Goal: Transaction & Acquisition: Purchase product/service

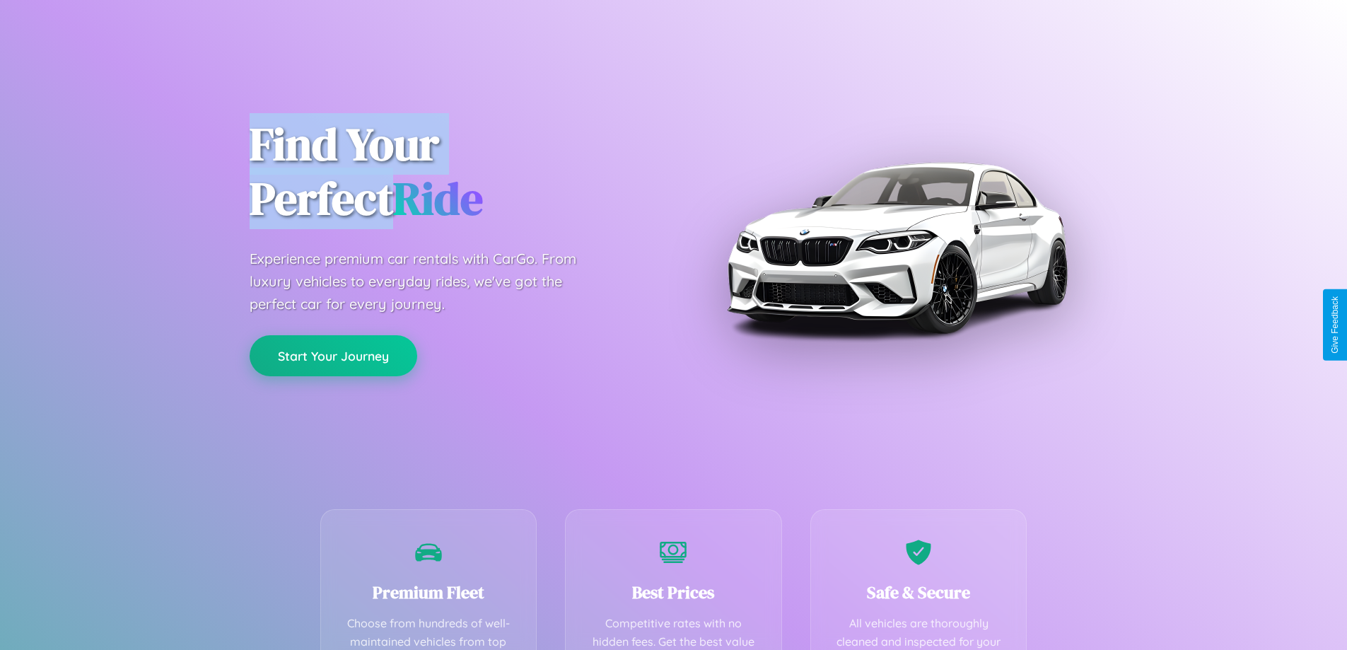
click at [333, 355] on button "Start Your Journey" at bounding box center [334, 355] width 168 height 41
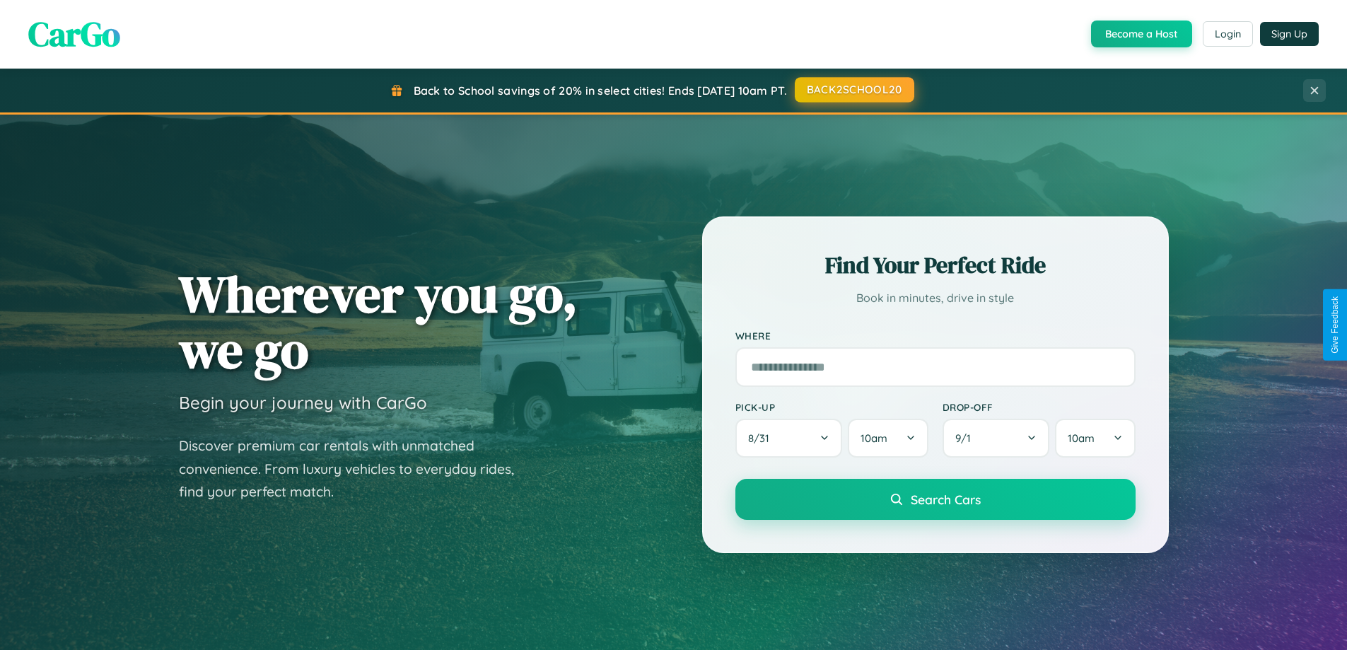
click at [853, 90] on button "BACK2SCHOOL20" at bounding box center [854, 89] width 119 height 25
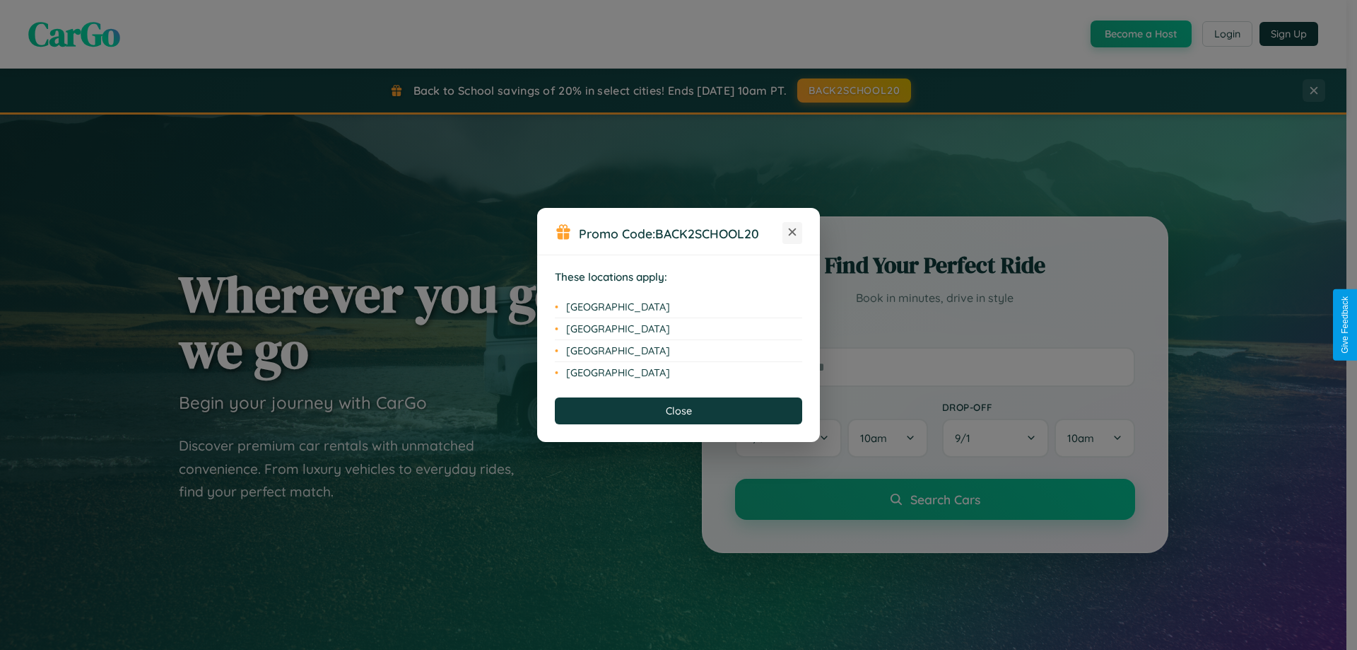
click at [792, 233] on icon at bounding box center [793, 232] width 8 height 8
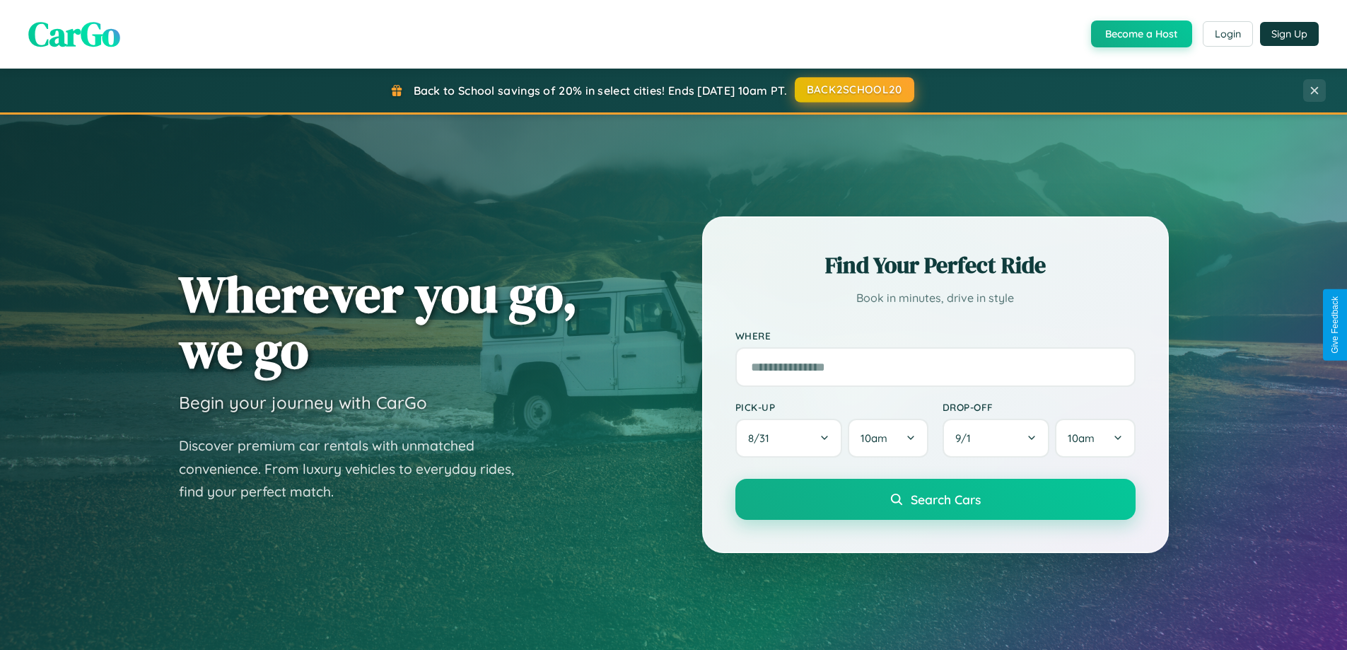
click at [853, 90] on button "BACK2SCHOOL20" at bounding box center [854, 89] width 119 height 25
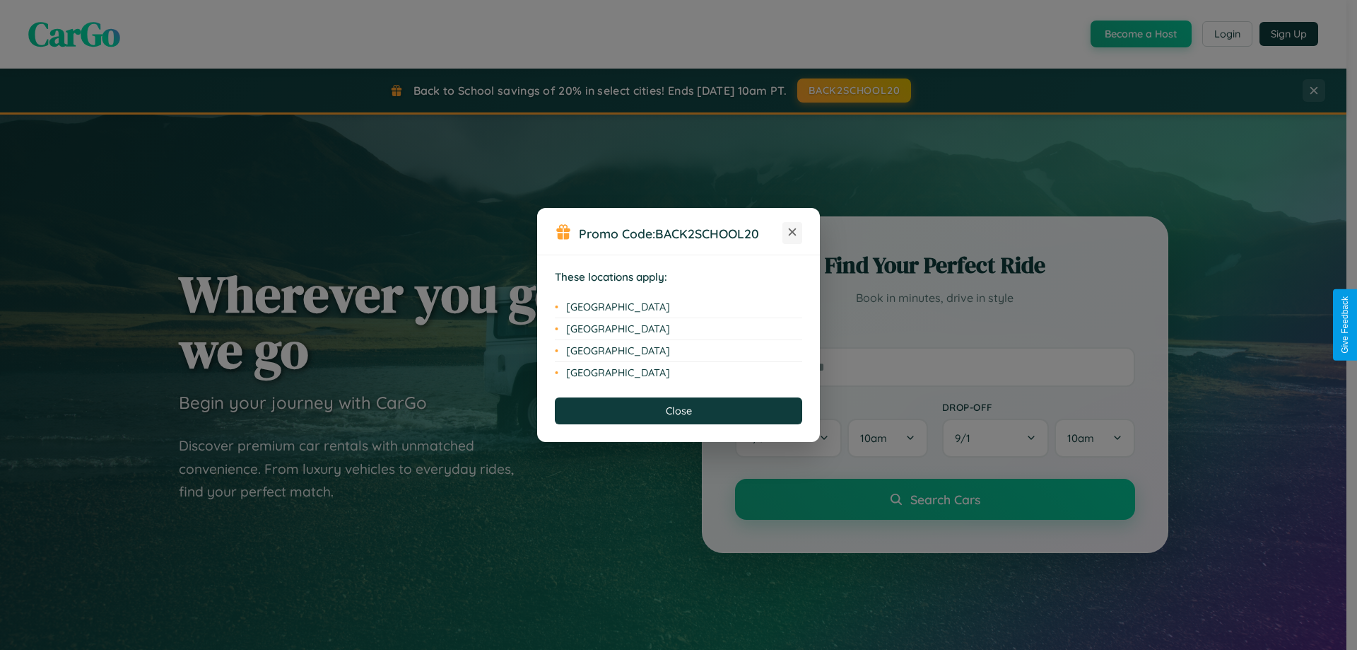
click at [792, 233] on icon at bounding box center [793, 232] width 8 height 8
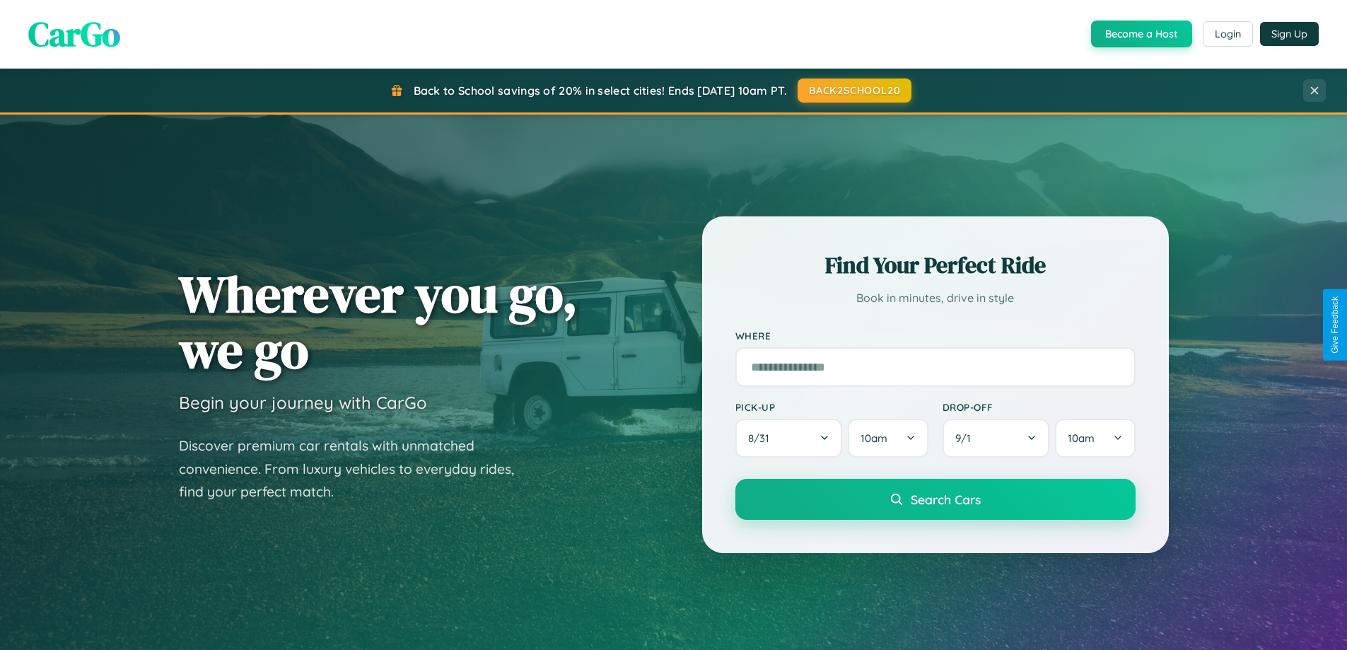
scroll to position [42, 0]
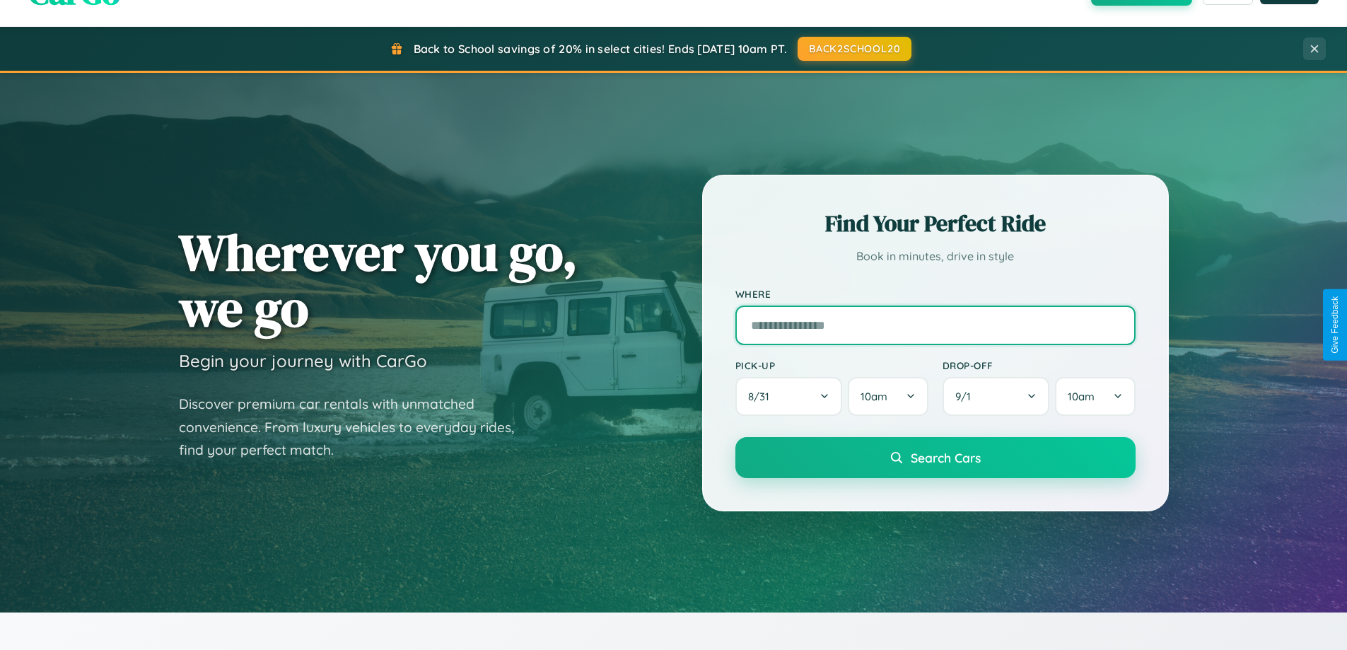
click at [934, 324] on input "text" at bounding box center [935, 325] width 400 height 40
type input "**********"
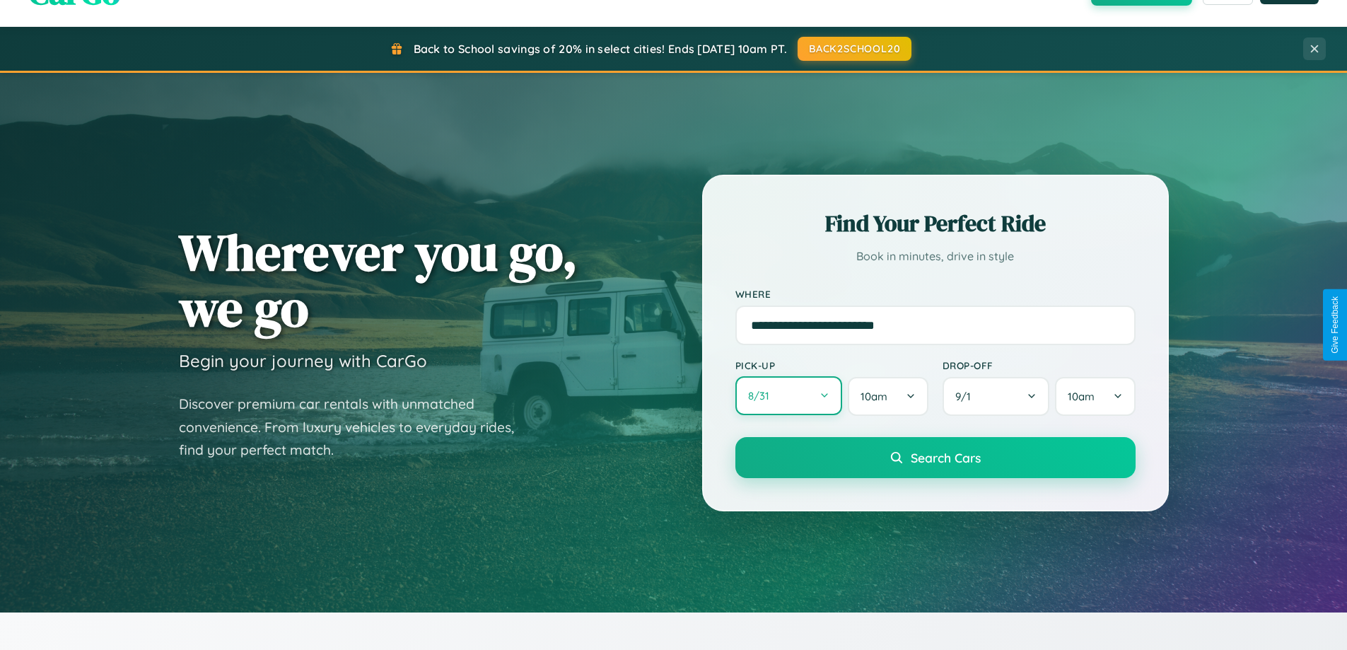
click at [788, 396] on button "8 / 31" at bounding box center [788, 395] width 107 height 39
select select "*"
select select "****"
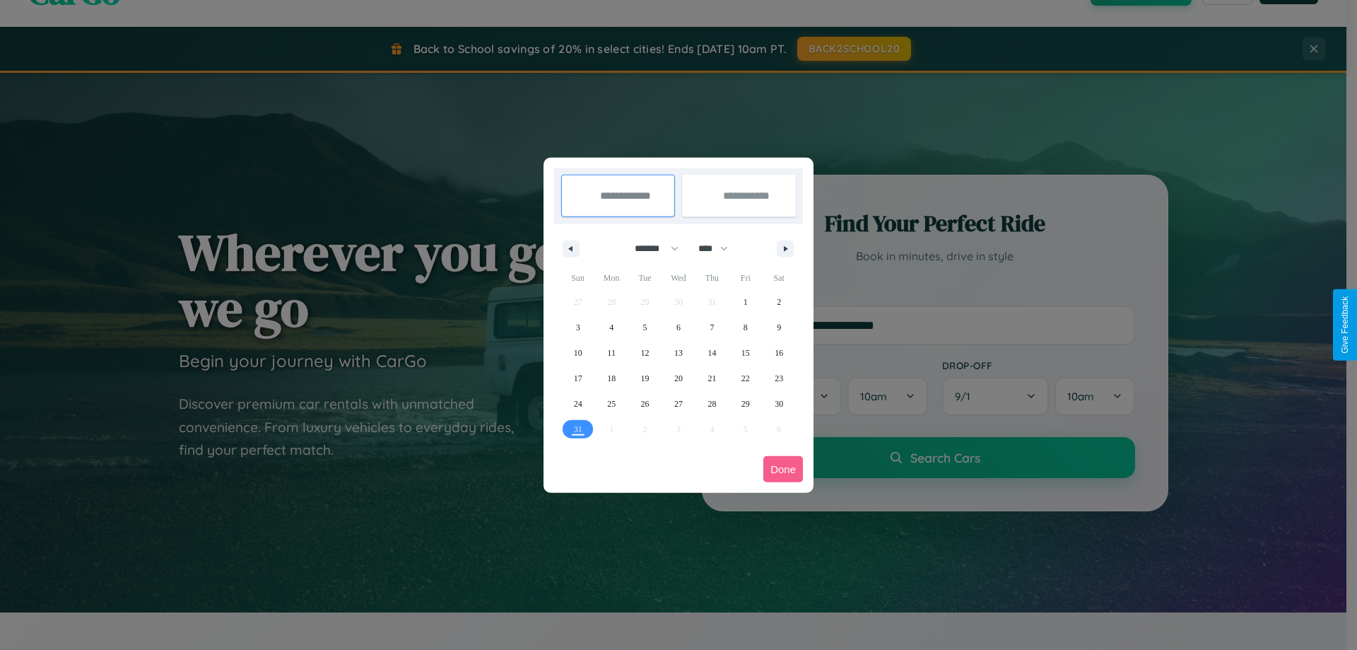
click at [650, 248] on select "******* ******** ***** ***** *** **** **** ****** ********* ******* ******** **…" at bounding box center [654, 248] width 60 height 23
select select "*"
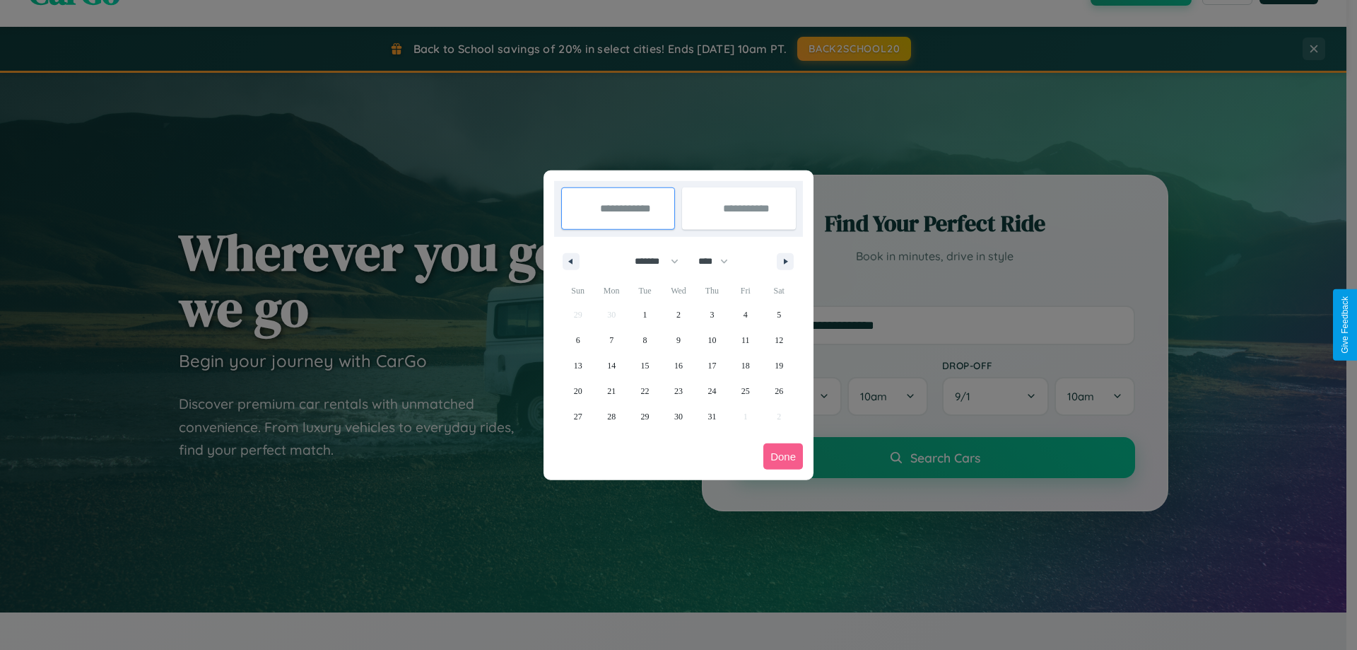
drag, startPoint x: 720, startPoint y: 261, endPoint x: 679, endPoint y: 283, distance: 46.8
click at [720, 261] on select "**** **** **** **** **** **** **** **** **** **** **** **** **** **** **** ****…" at bounding box center [712, 261] width 42 height 23
select select "****"
click at [712, 416] on span "30" at bounding box center [712, 416] width 8 height 25
type input "**********"
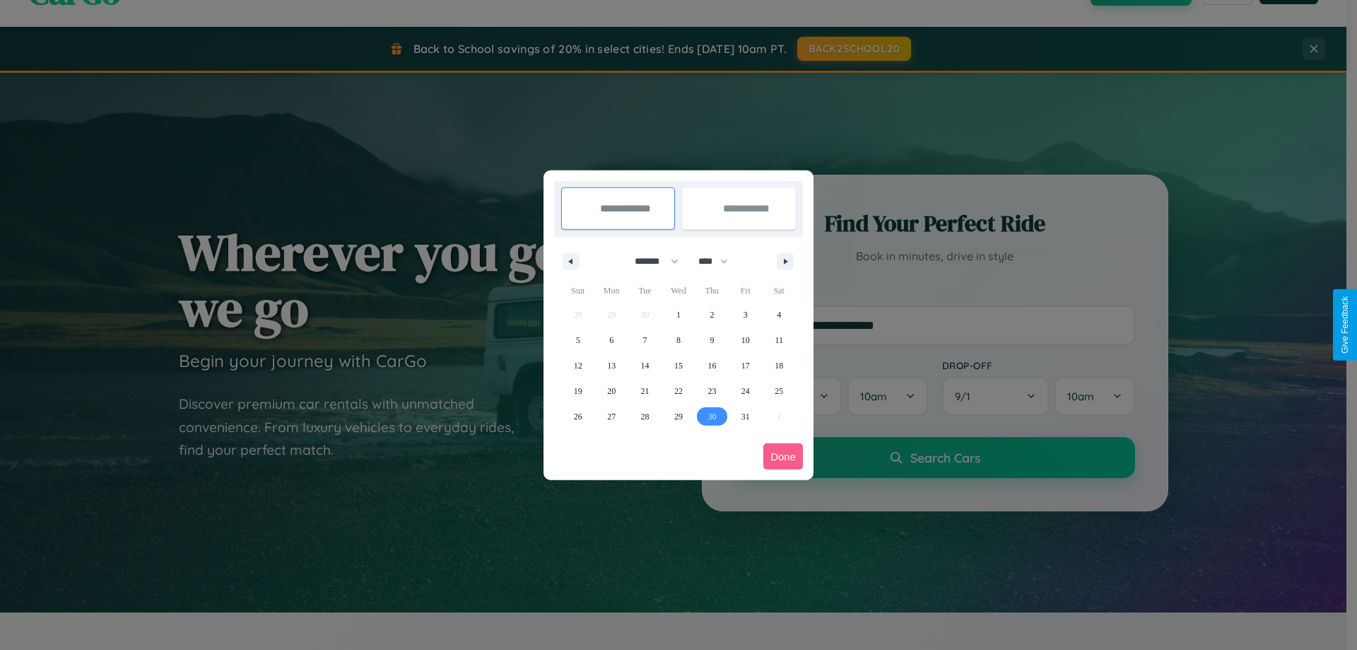
type input "**********"
click at [785, 261] on icon "button" at bounding box center [788, 262] width 7 height 6
select select "*"
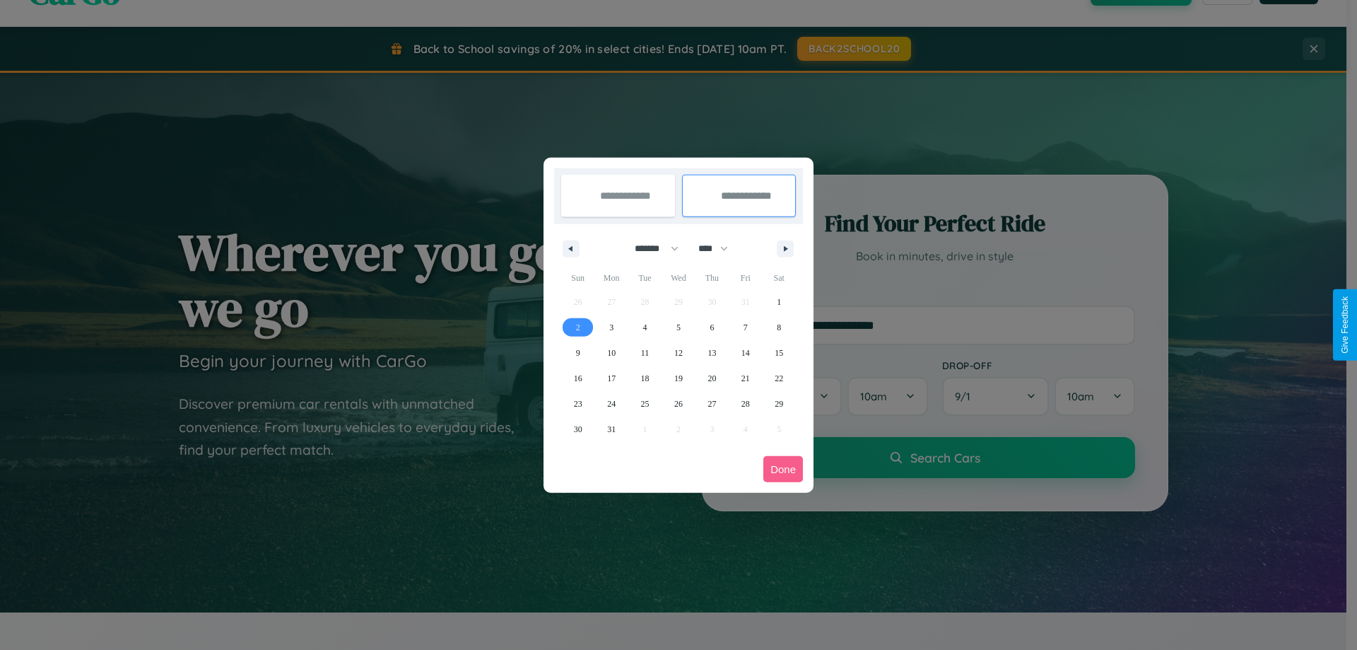
click at [578, 327] on span "2" at bounding box center [578, 327] width 4 height 25
type input "**********"
select select "*"
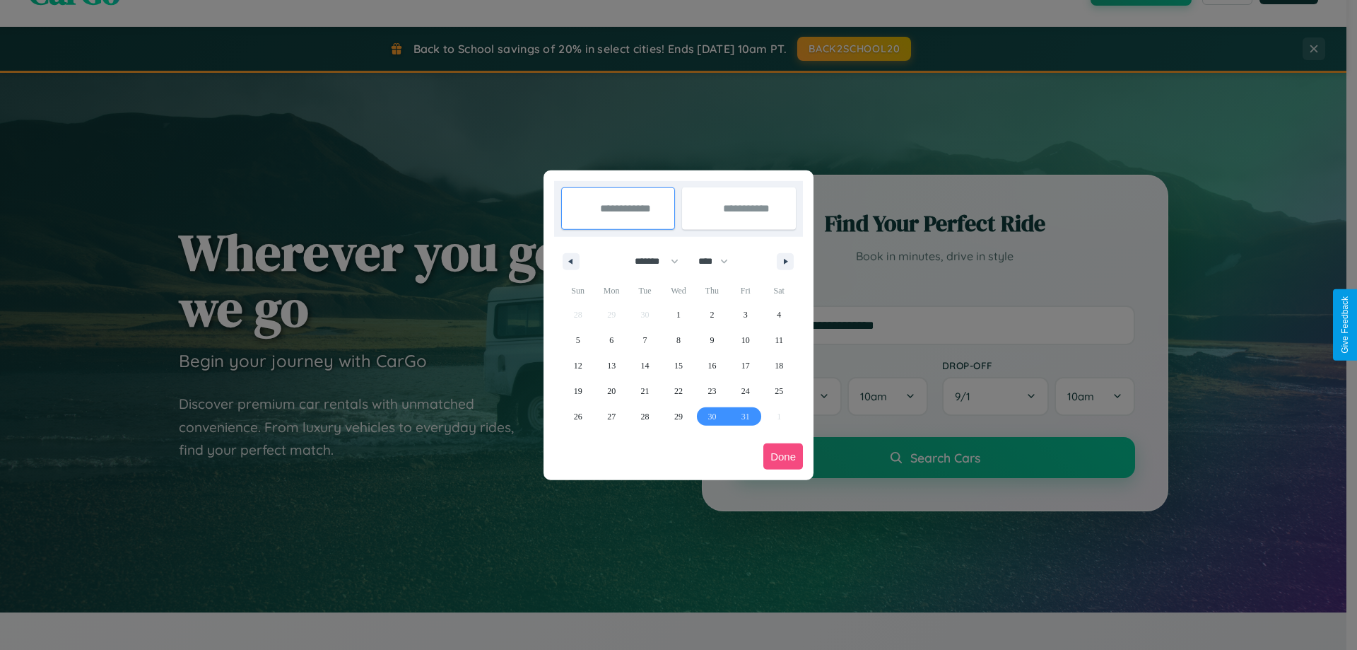
click at [783, 456] on button "Done" at bounding box center [783, 456] width 40 height 26
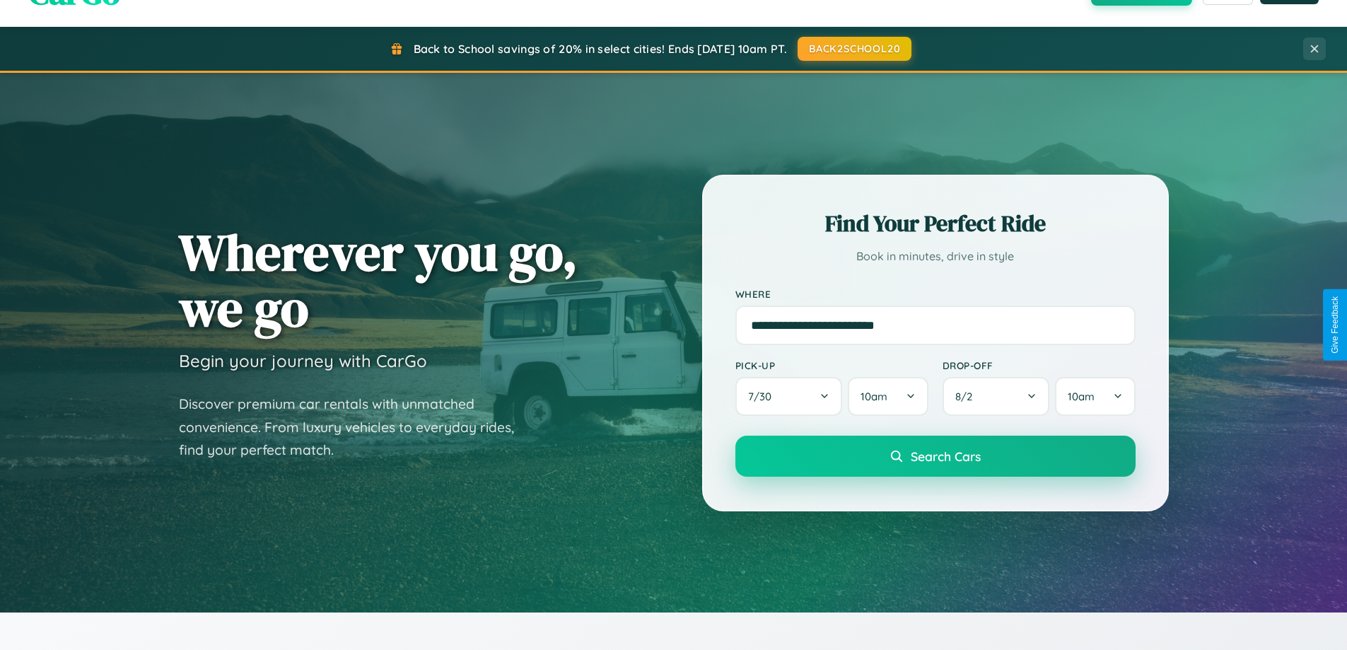
click at [934, 456] on span "Search Cars" at bounding box center [945, 456] width 70 height 16
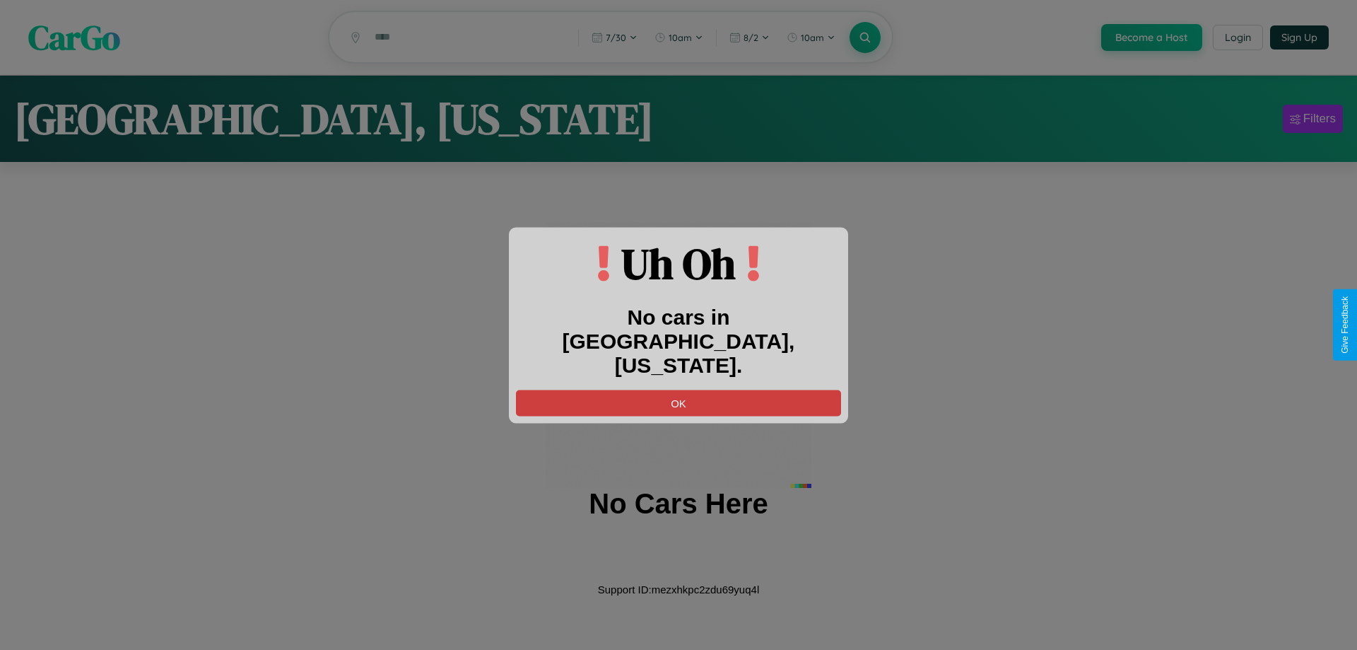
click at [679, 390] on button "OK" at bounding box center [678, 402] width 325 height 26
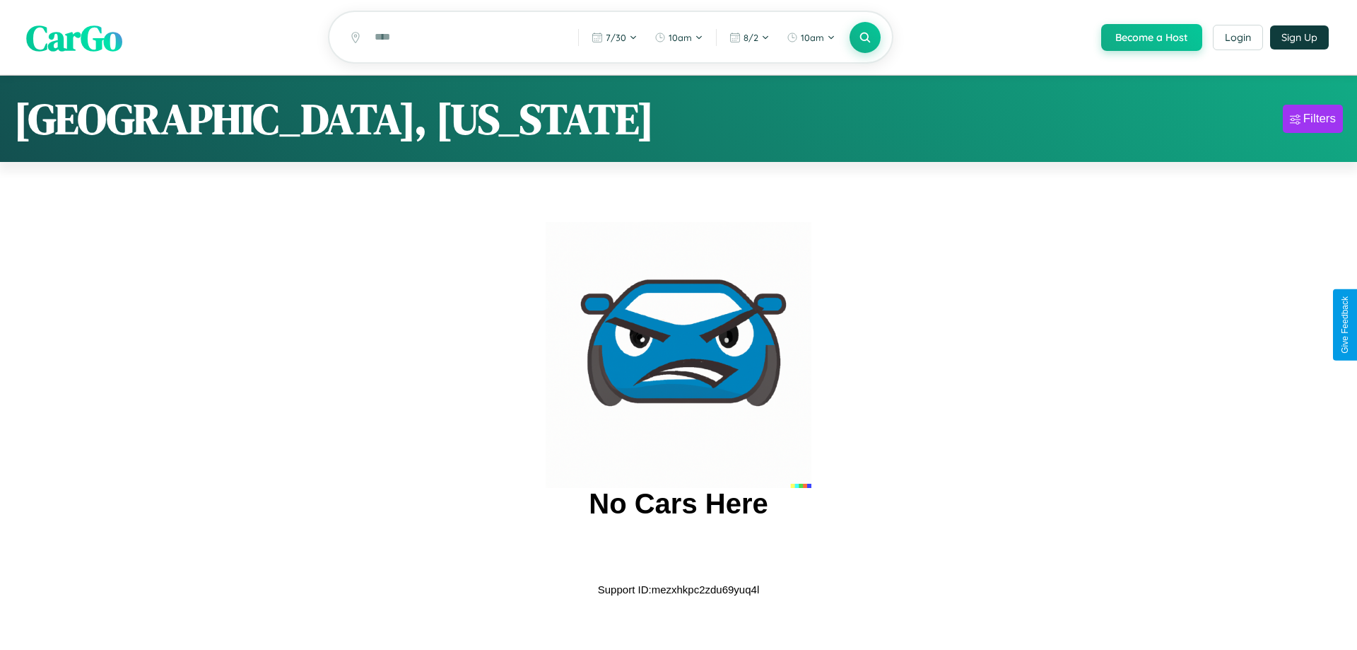
click at [74, 38] on span "CarGo" at bounding box center [74, 37] width 96 height 49
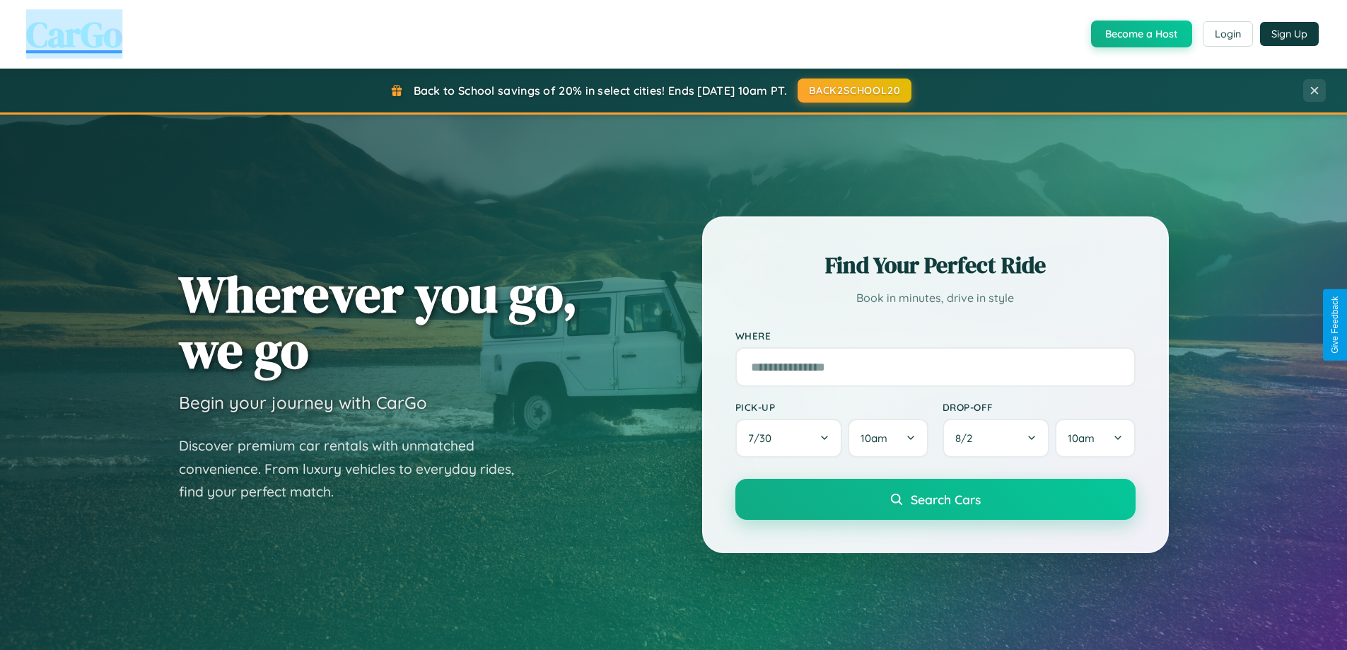
scroll to position [2271, 0]
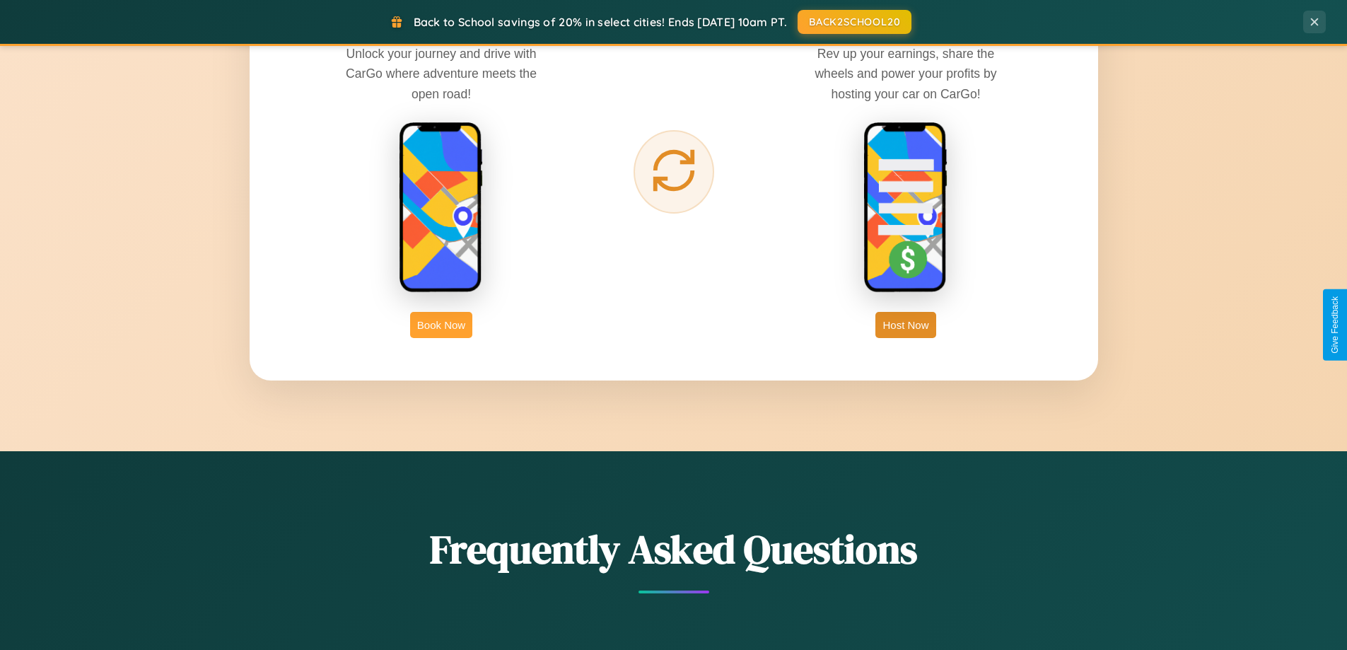
click at [441, 324] on button "Book Now" at bounding box center [441, 325] width 62 height 26
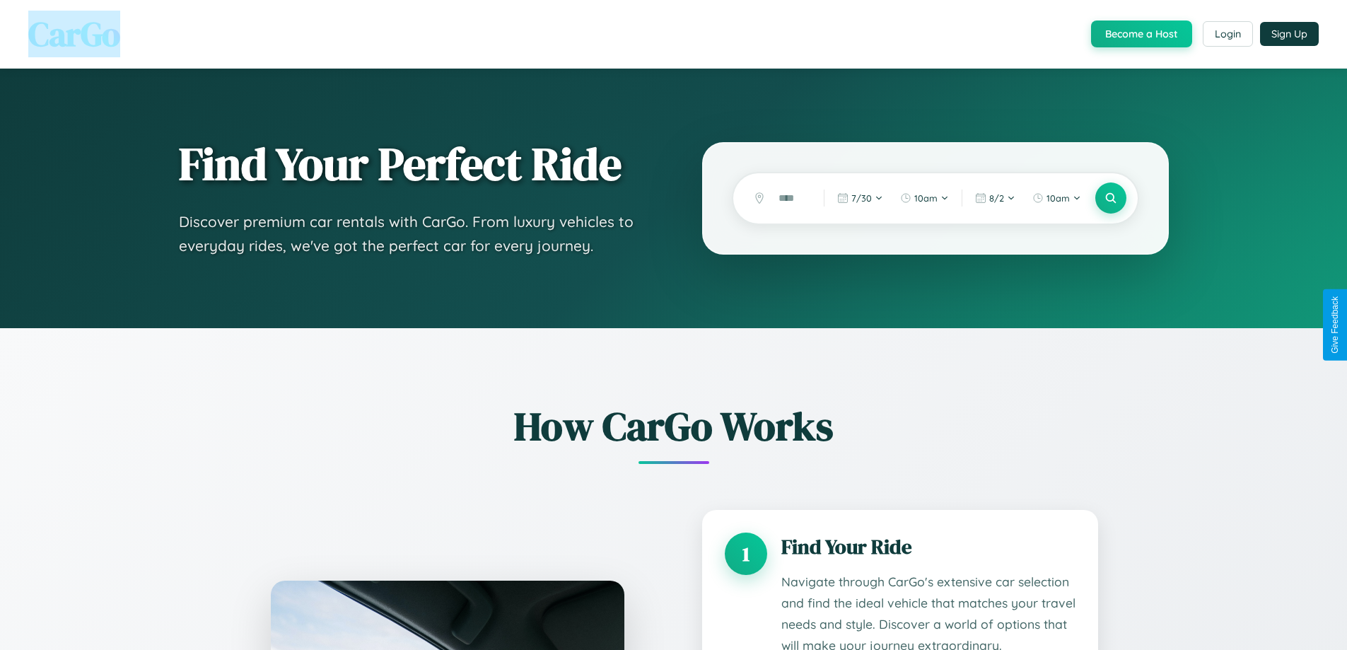
scroll to position [2220, 0]
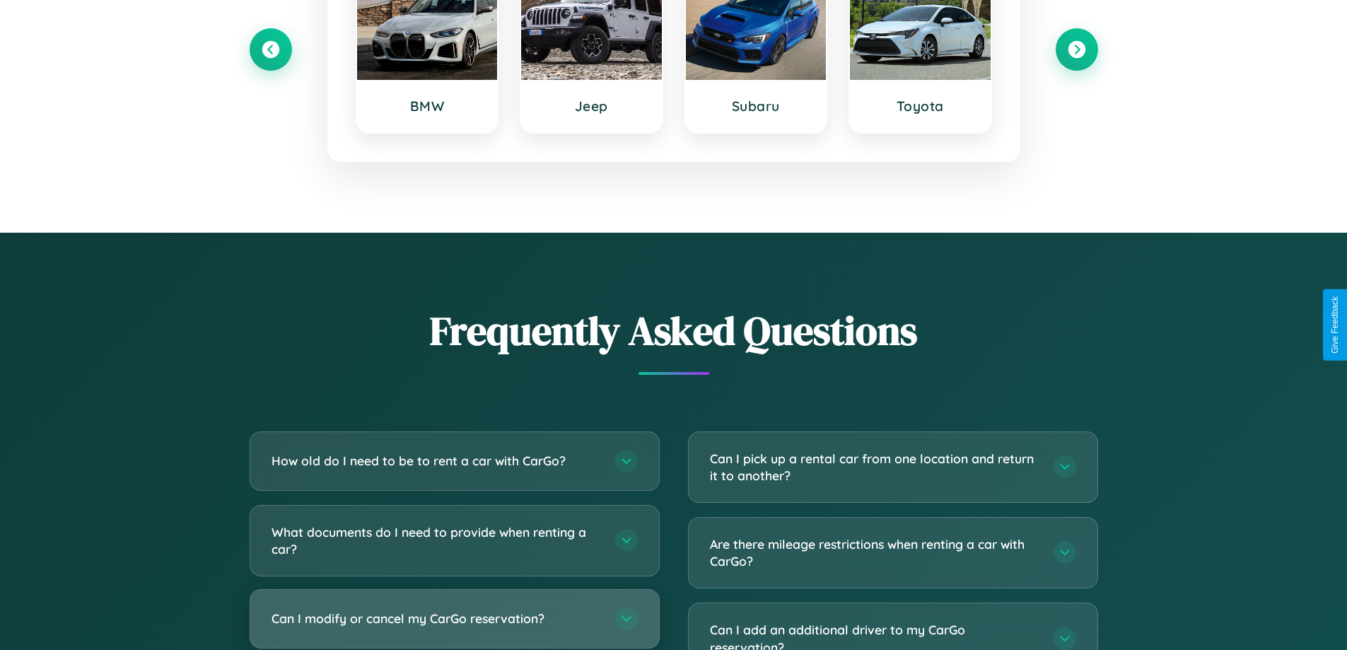
click at [454, 619] on h3 "Can I modify or cancel my CarGo reservation?" at bounding box center [435, 618] width 329 height 18
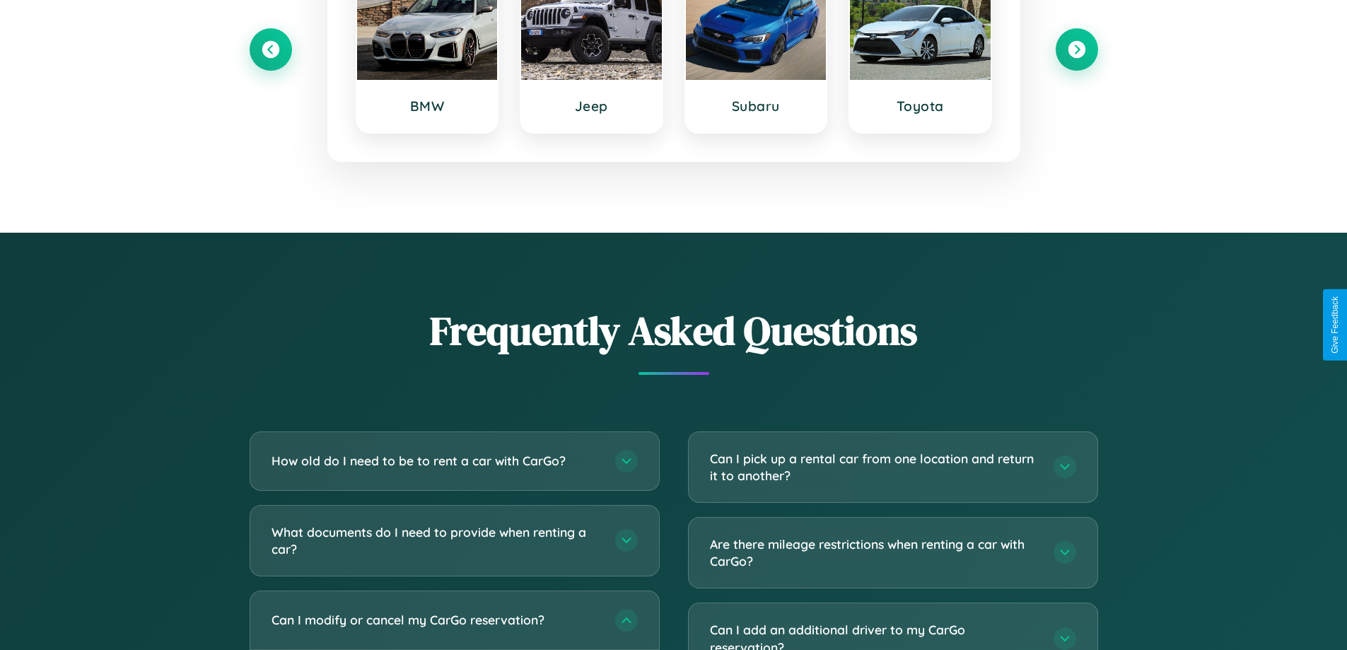
scroll to position [0, 0]
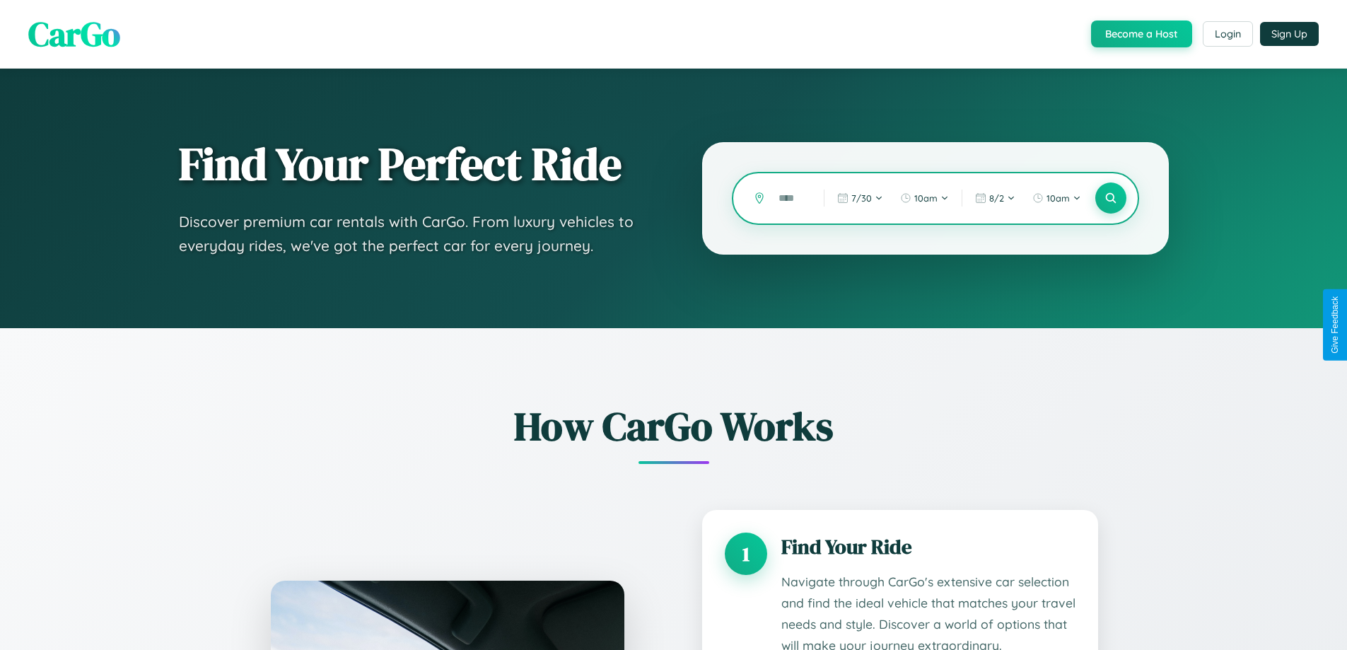
click at [790, 198] on input "text" at bounding box center [790, 198] width 38 height 25
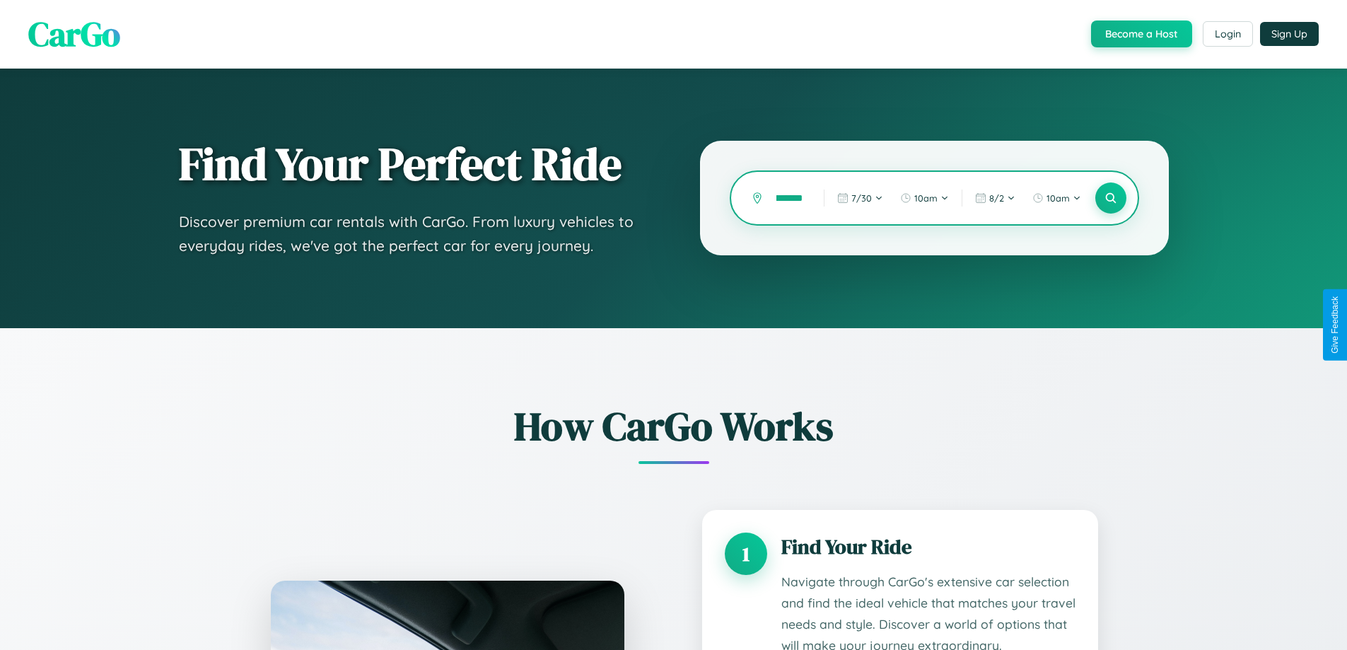
scroll to position [0, 14]
type input "*******"
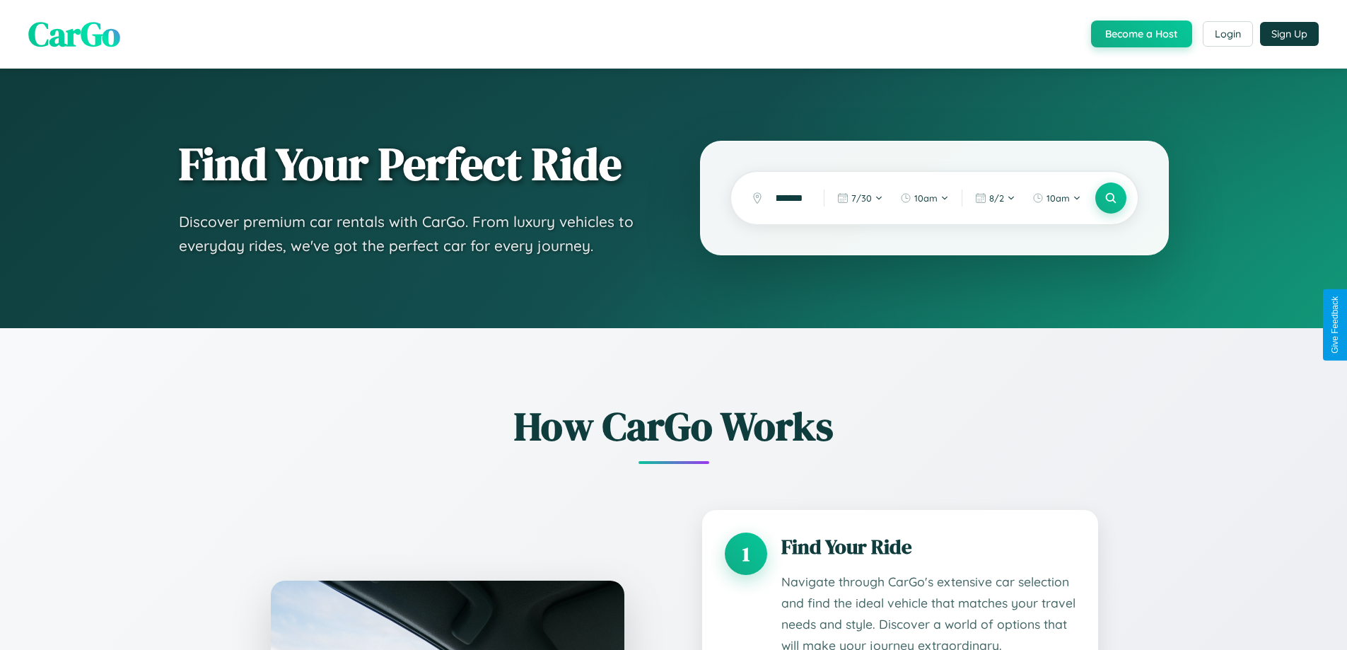
scroll to position [2061, 0]
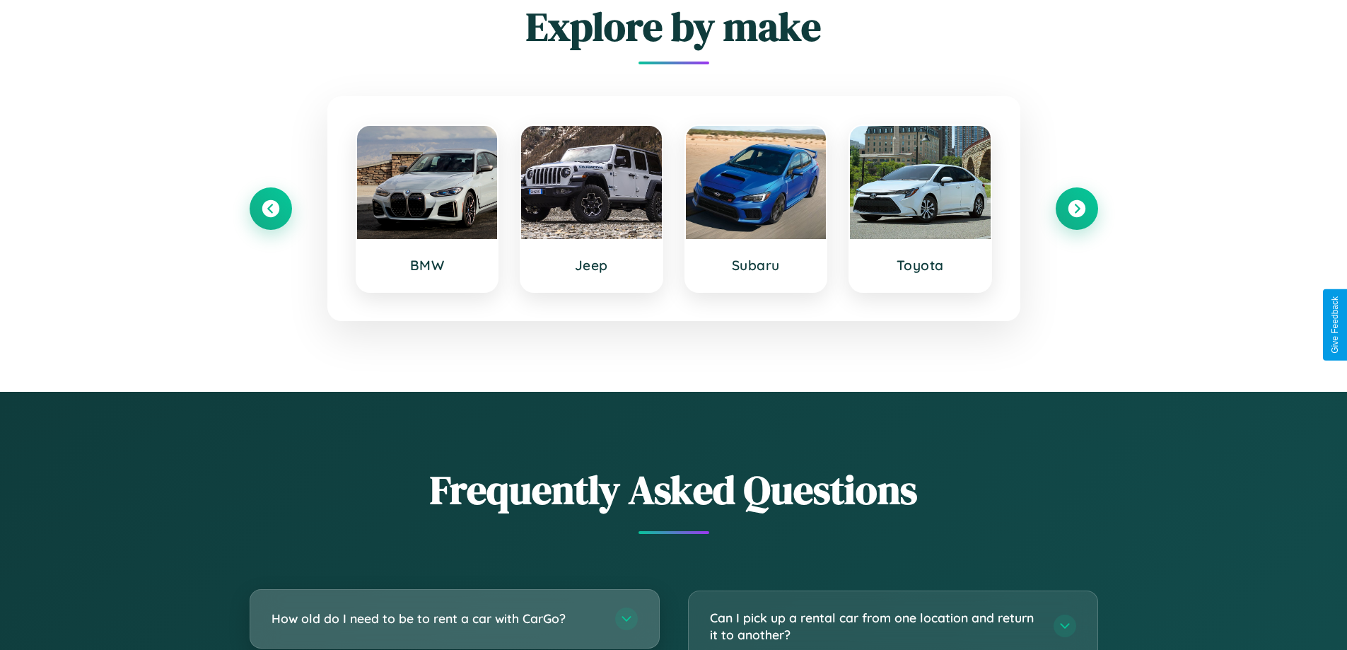
click at [454, 619] on h3 "How old do I need to be to rent a car with CarGo?" at bounding box center [435, 618] width 329 height 18
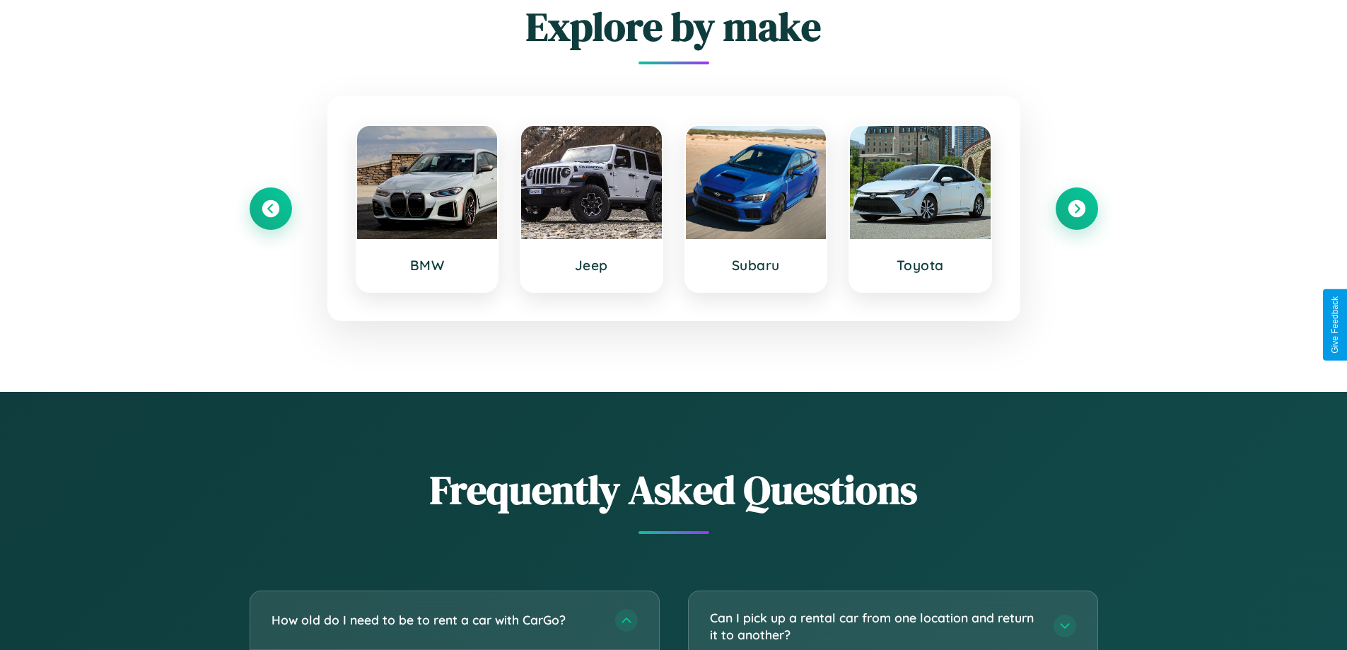
scroll to position [0, 0]
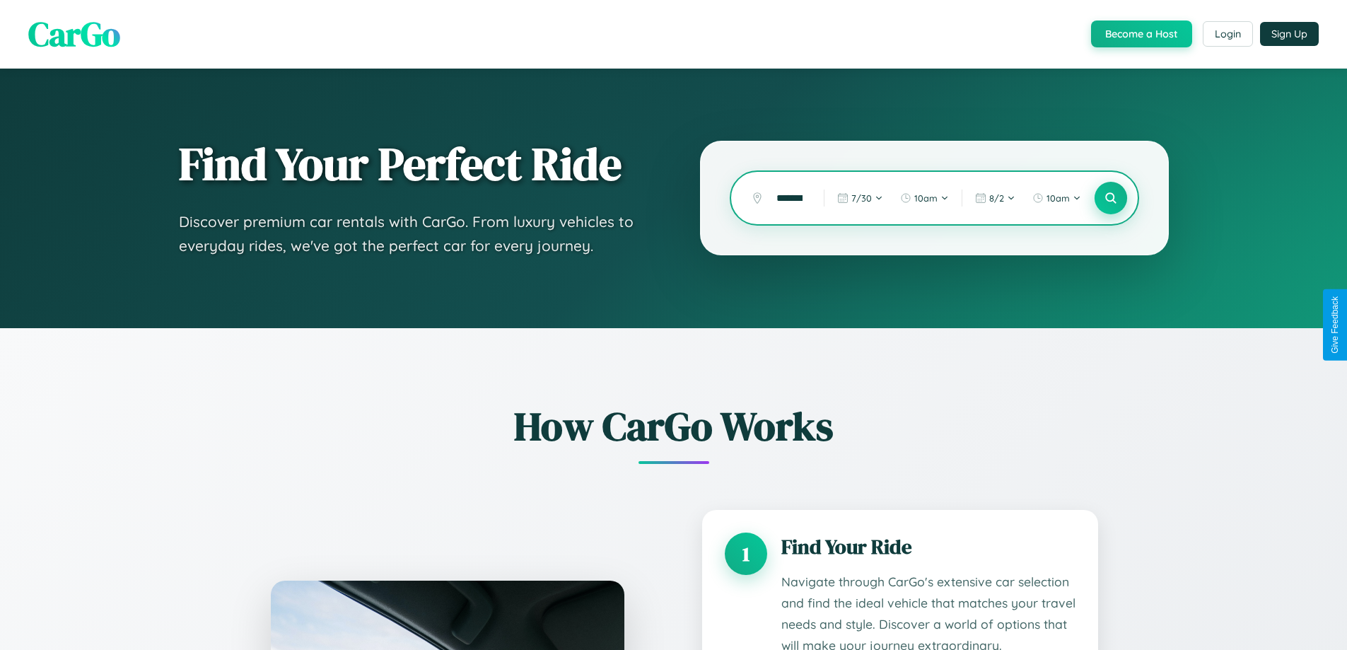
click at [1110, 198] on icon at bounding box center [1109, 198] width 13 height 13
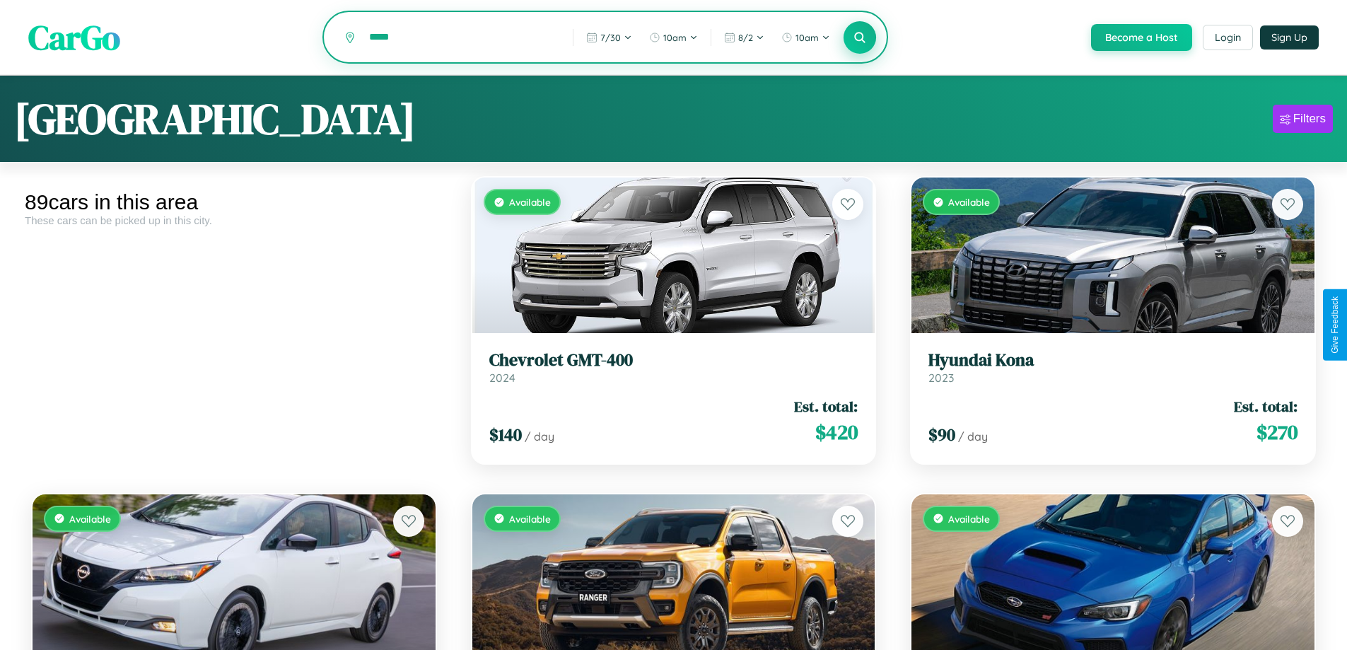
type input "*****"
click at [859, 38] on icon at bounding box center [859, 36] width 13 height 13
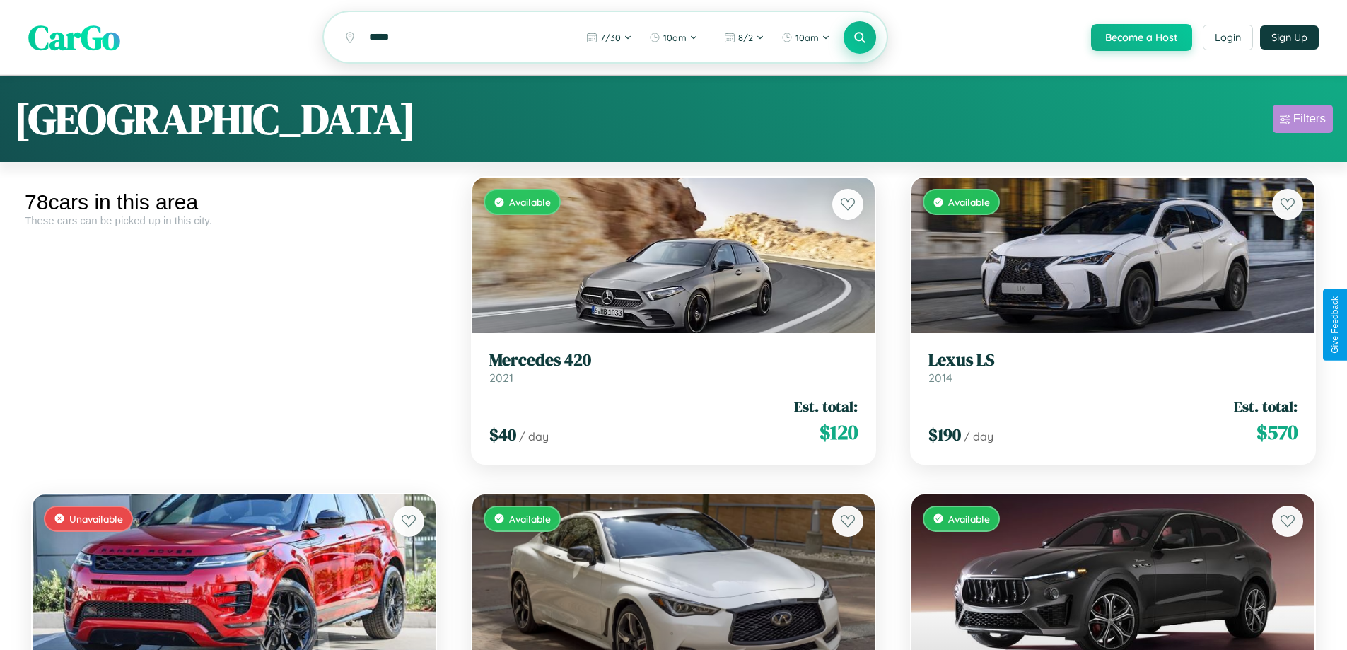
click at [1302, 121] on div "Filters" at bounding box center [1309, 119] width 33 height 14
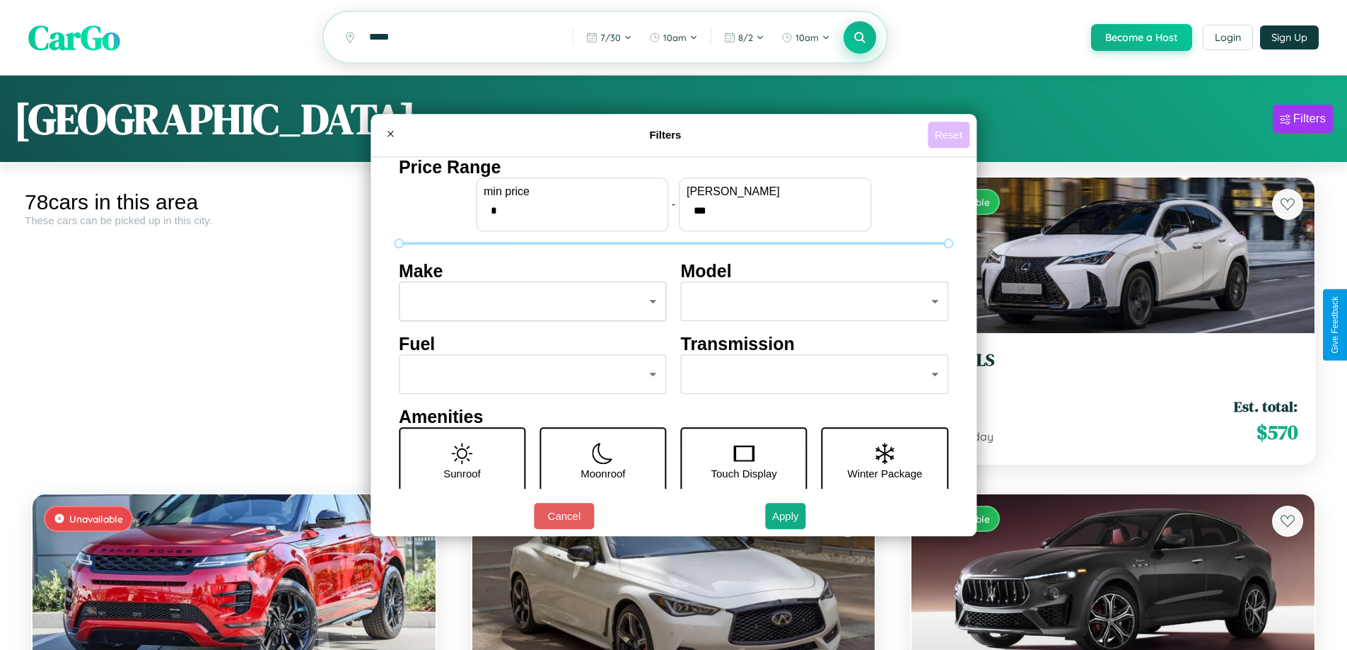
click at [950, 134] on button "Reset" at bounding box center [948, 135] width 42 height 26
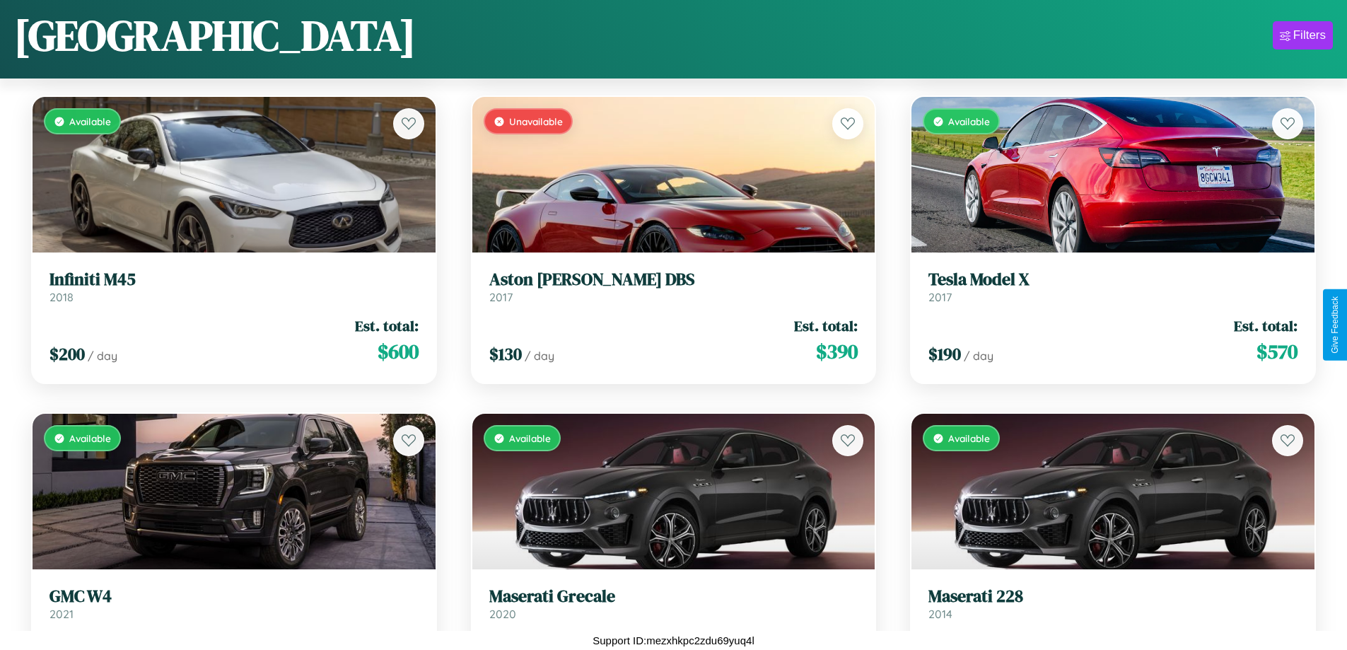
scroll to position [2731, 0]
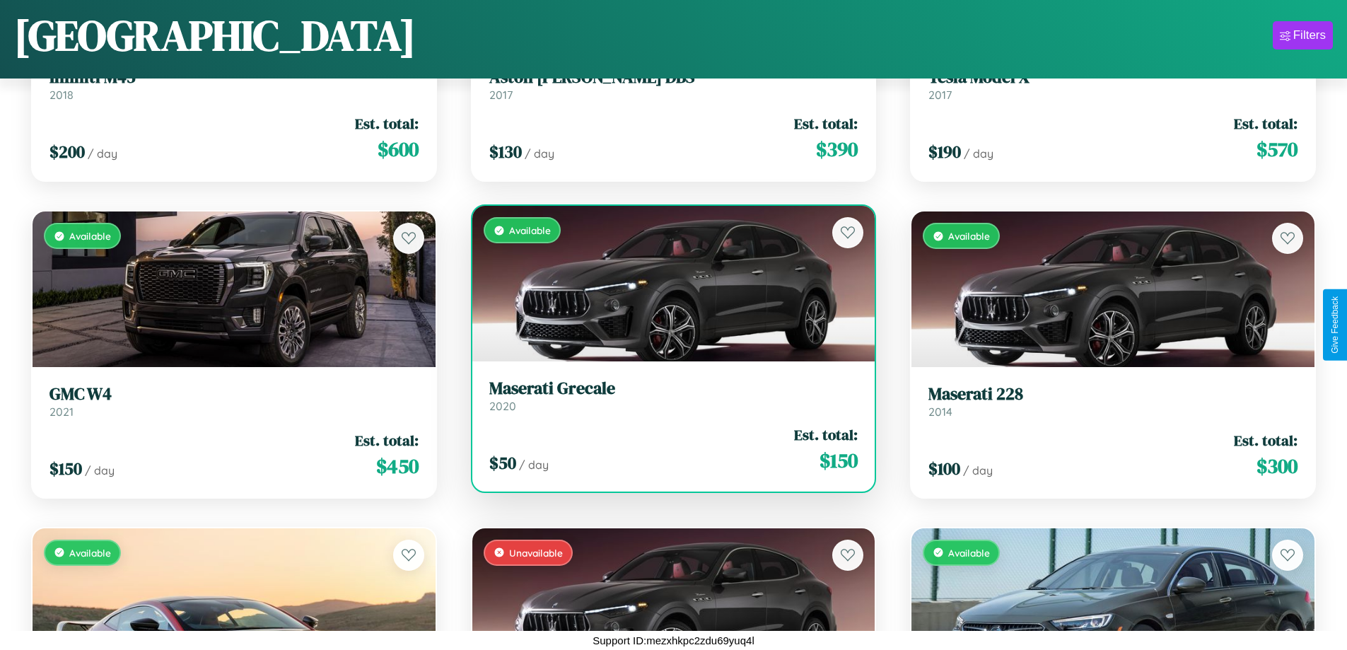
click at [667, 395] on h3 "Maserati Grecale" at bounding box center [673, 388] width 369 height 20
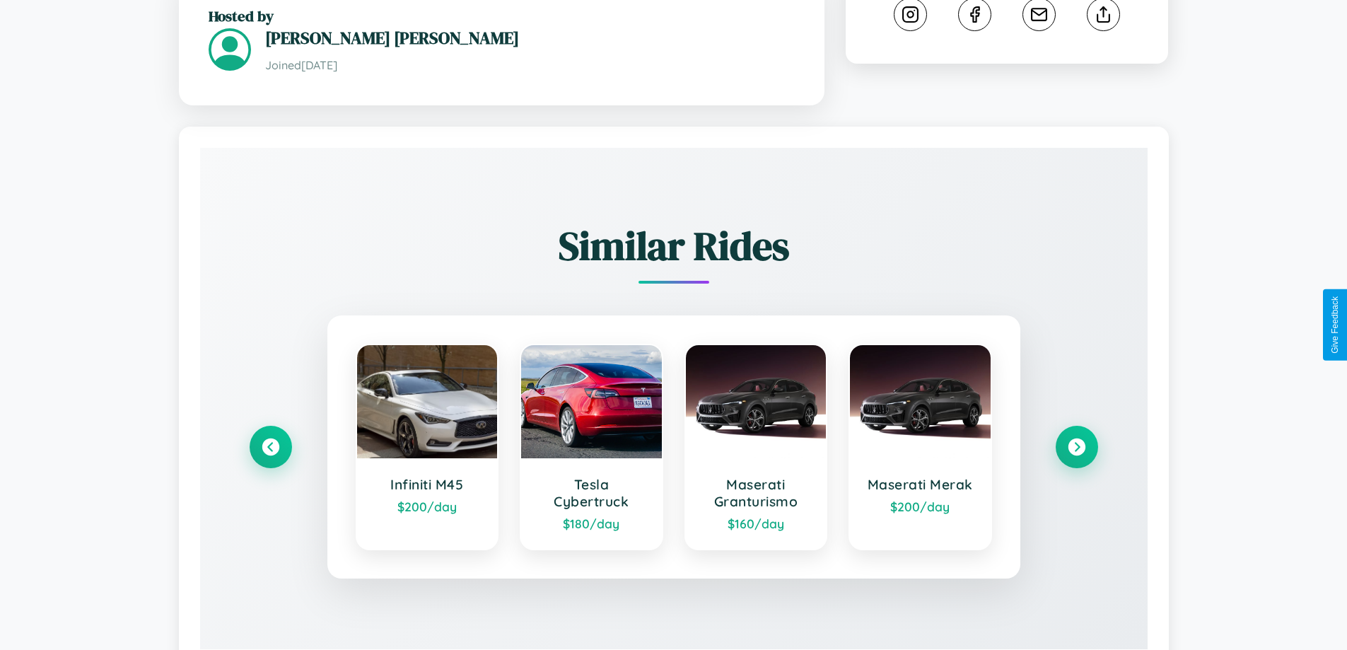
scroll to position [828, 0]
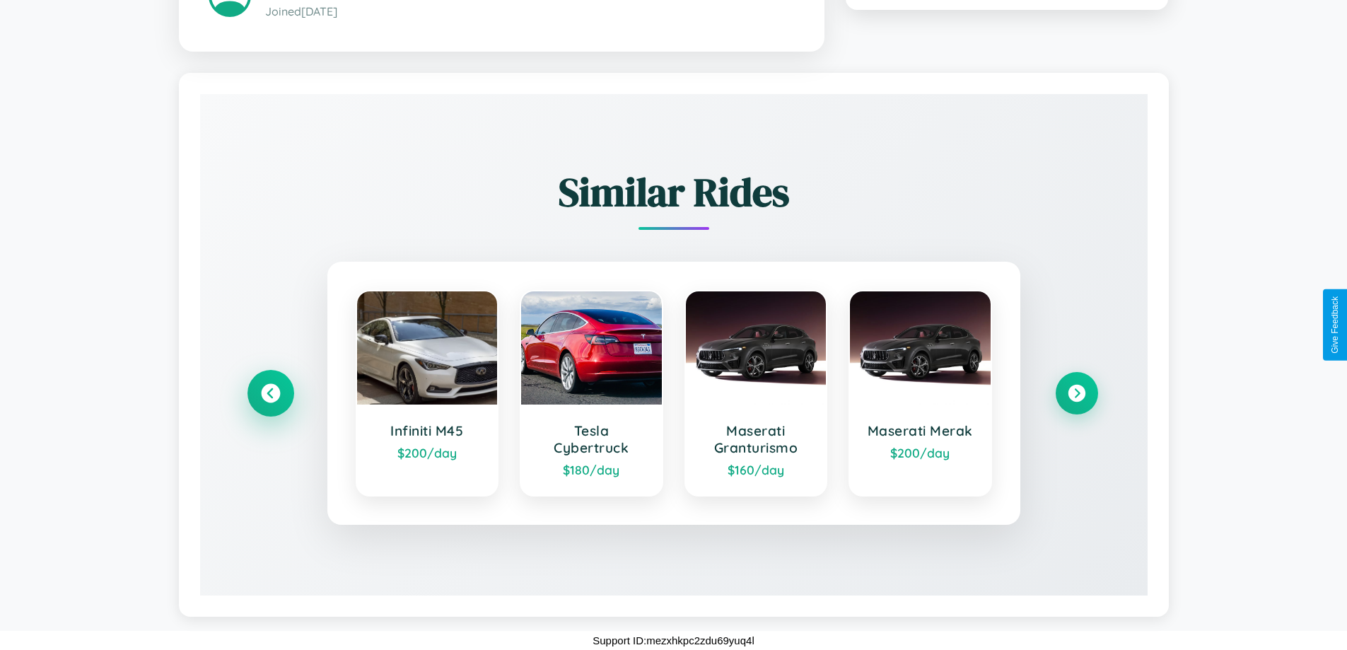
click at [270, 392] on icon at bounding box center [270, 392] width 19 height 19
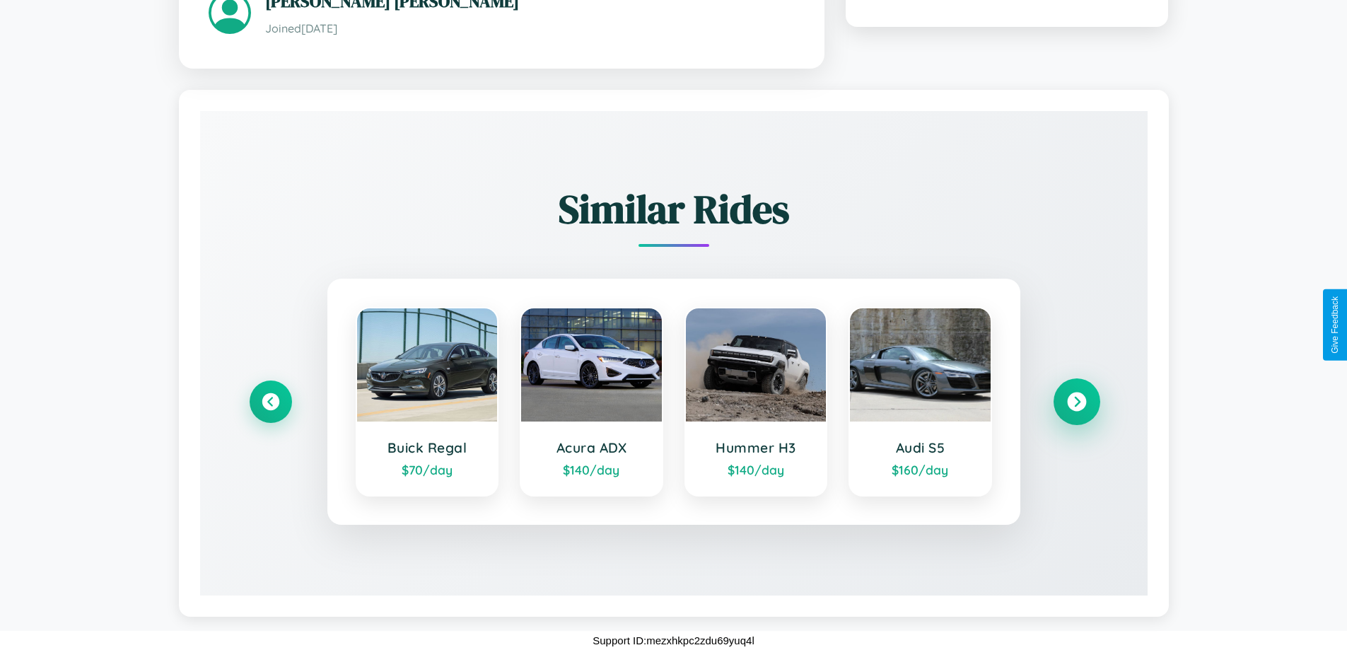
click at [1076, 401] on icon at bounding box center [1076, 401] width 19 height 19
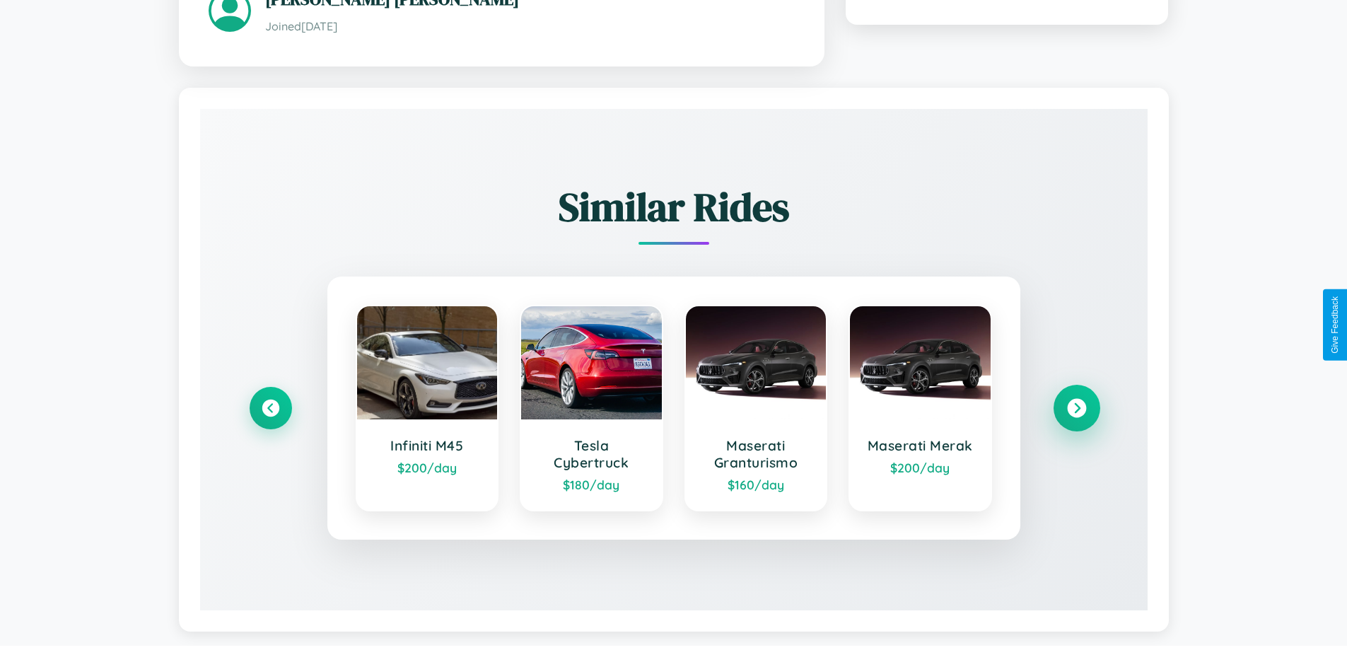
click at [1076, 409] on icon at bounding box center [1076, 407] width 19 height 19
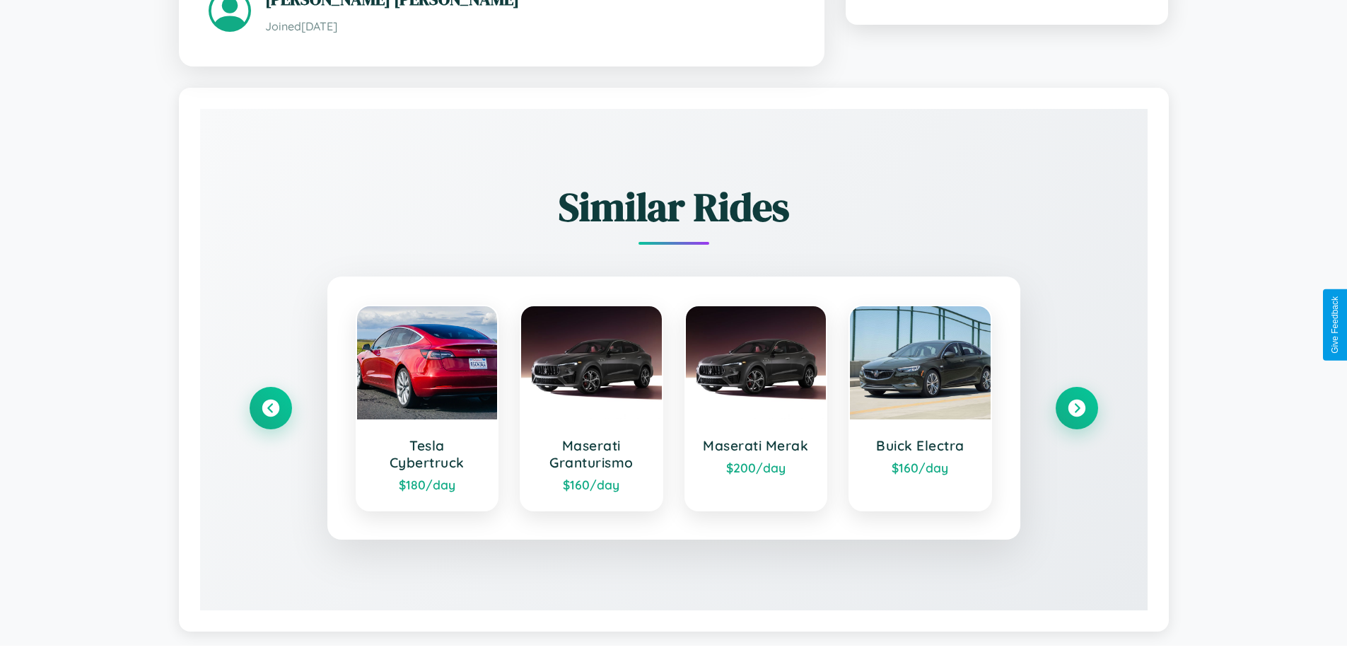
scroll to position [828, 0]
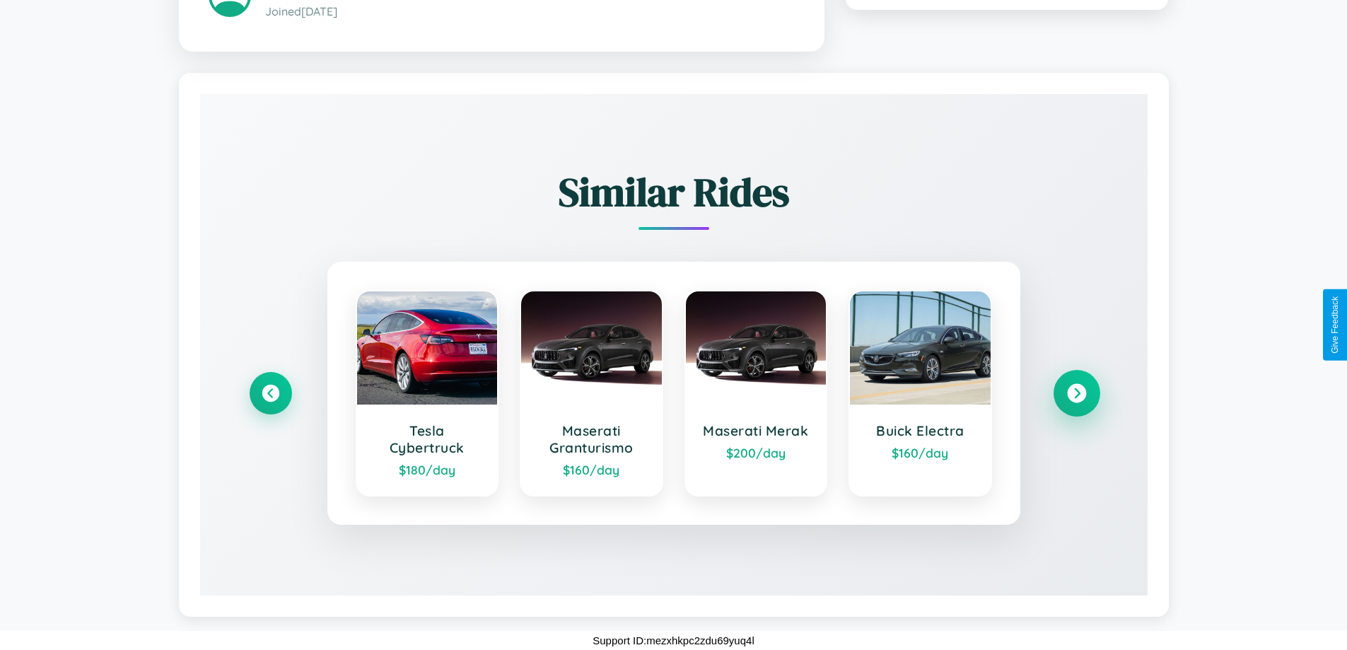
click at [1076, 392] on icon at bounding box center [1076, 392] width 19 height 19
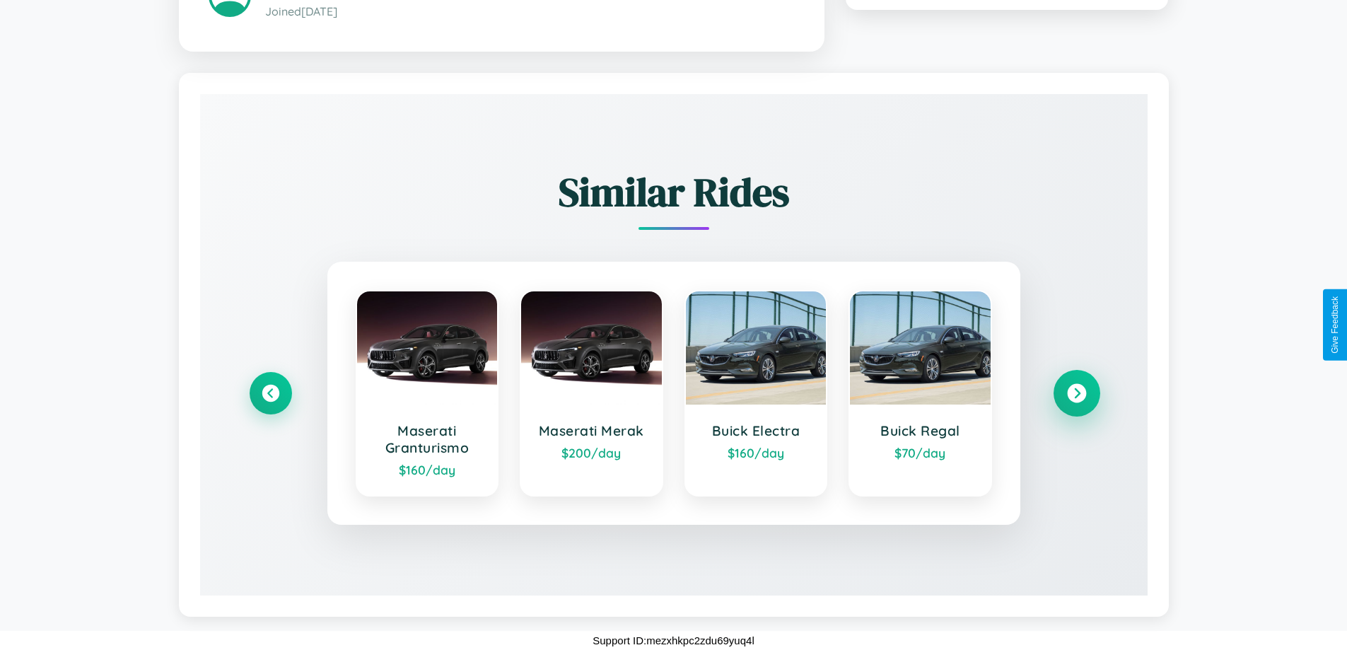
click at [1076, 392] on icon at bounding box center [1076, 392] width 19 height 19
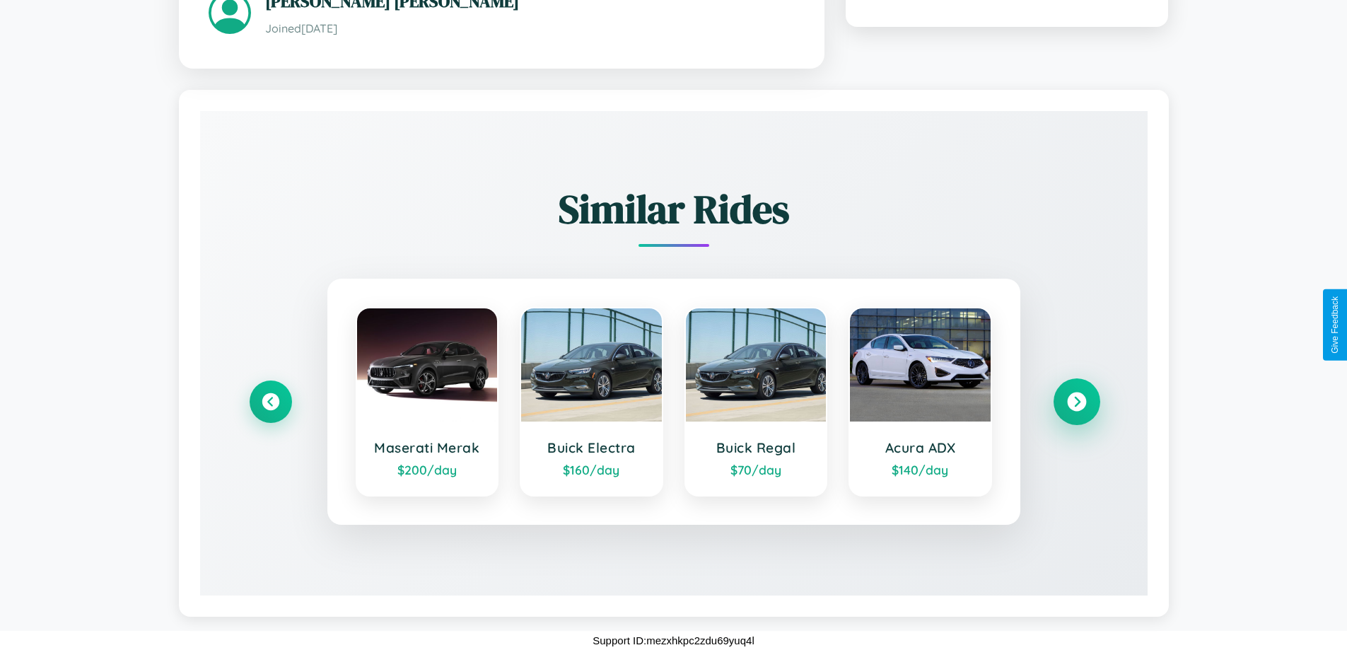
click at [1076, 401] on icon at bounding box center [1076, 401] width 19 height 19
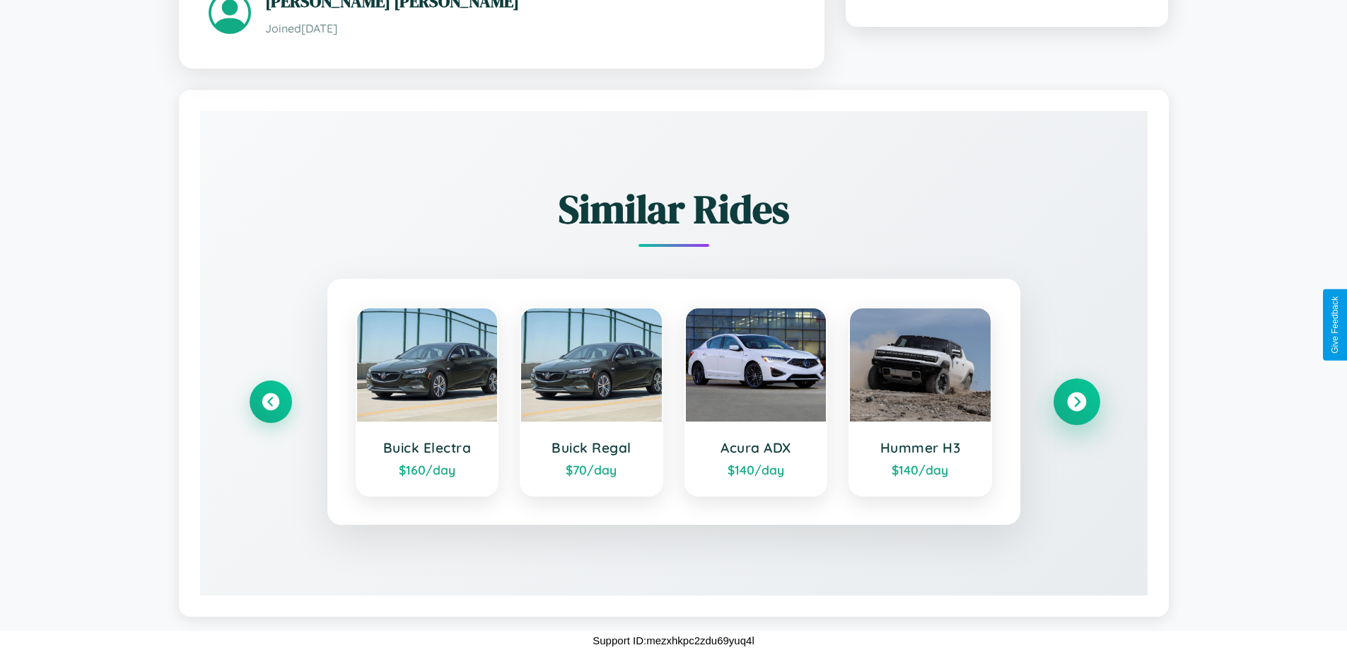
click at [1076, 401] on icon at bounding box center [1076, 401] width 19 height 19
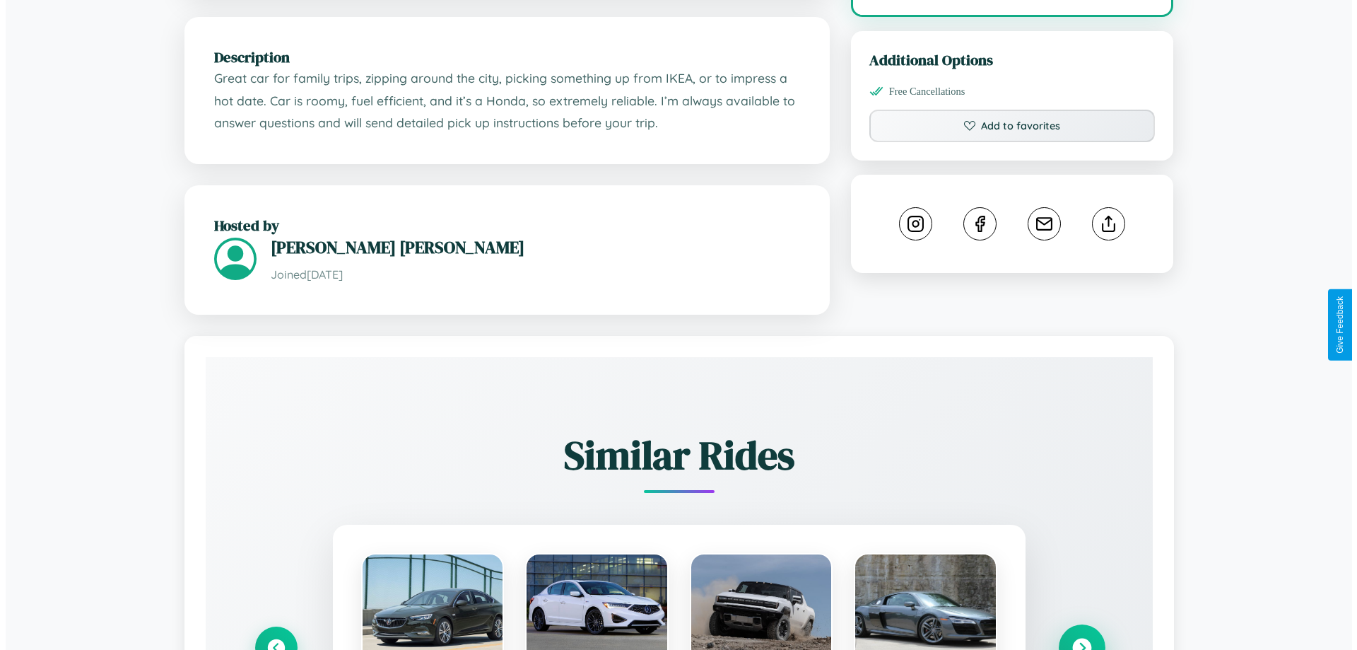
scroll to position [0, 0]
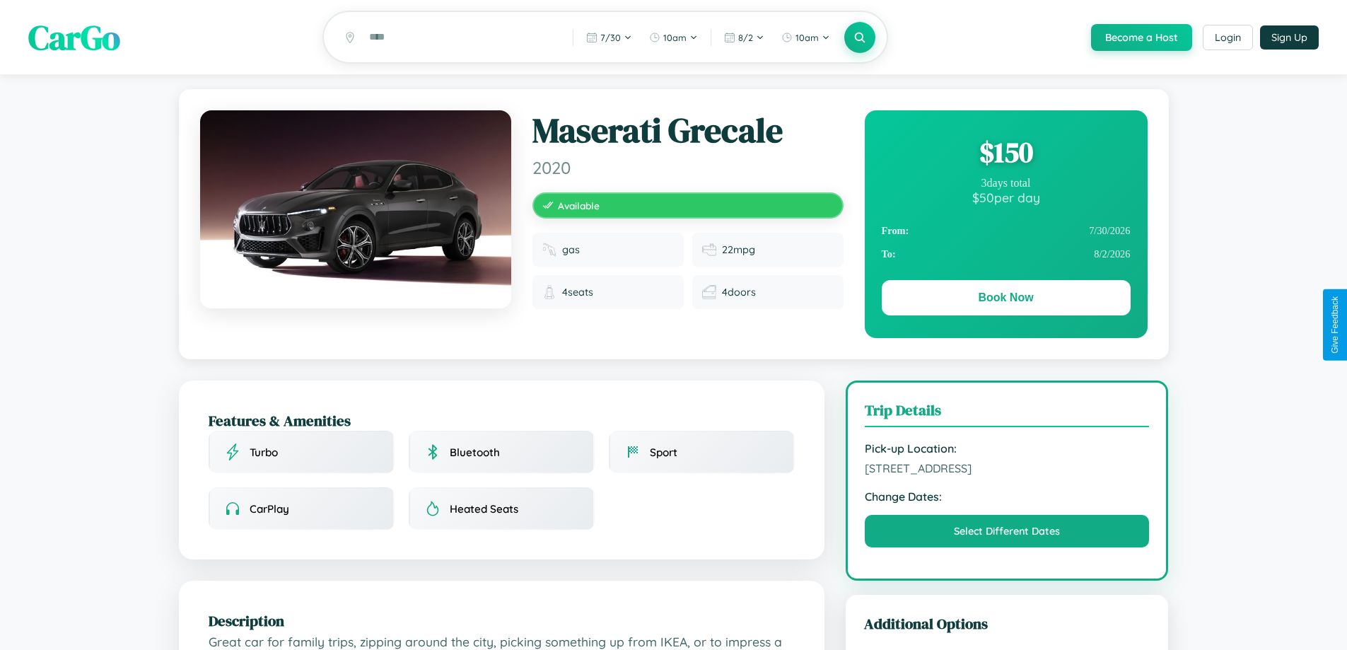
click at [1005, 154] on div "$ 150" at bounding box center [1005, 152] width 249 height 38
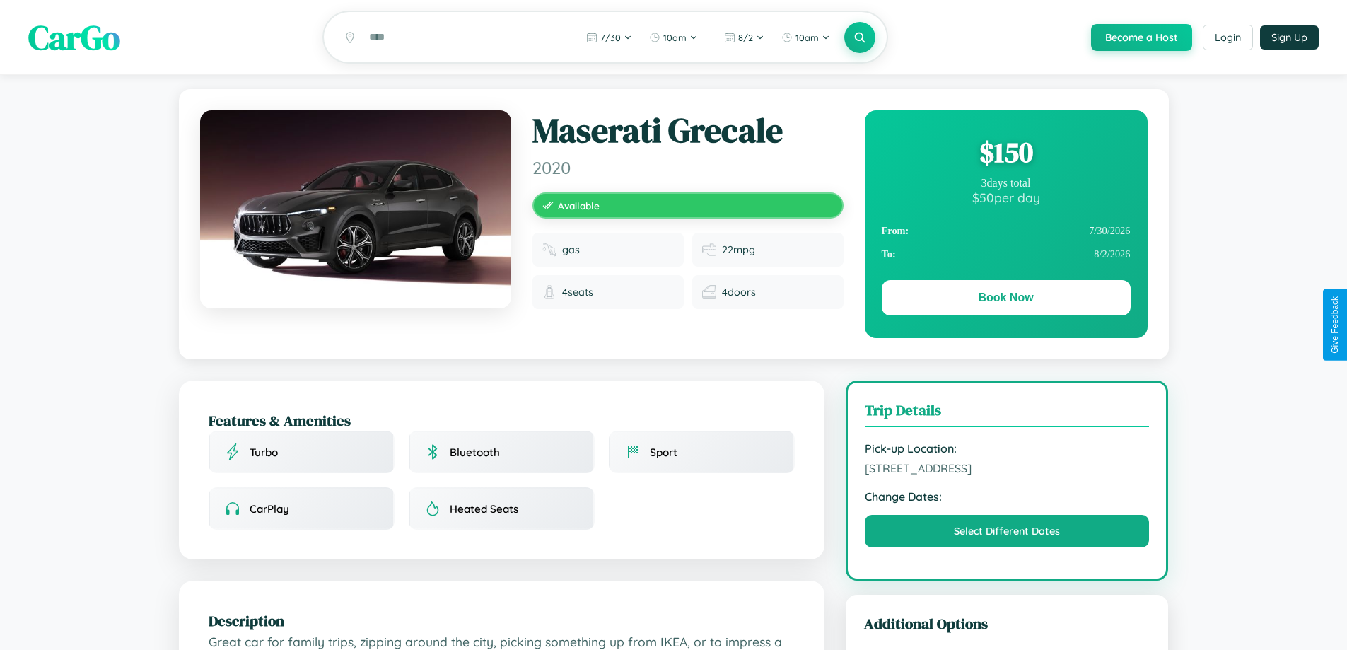
click at [1005, 154] on div "$ 150" at bounding box center [1005, 152] width 249 height 38
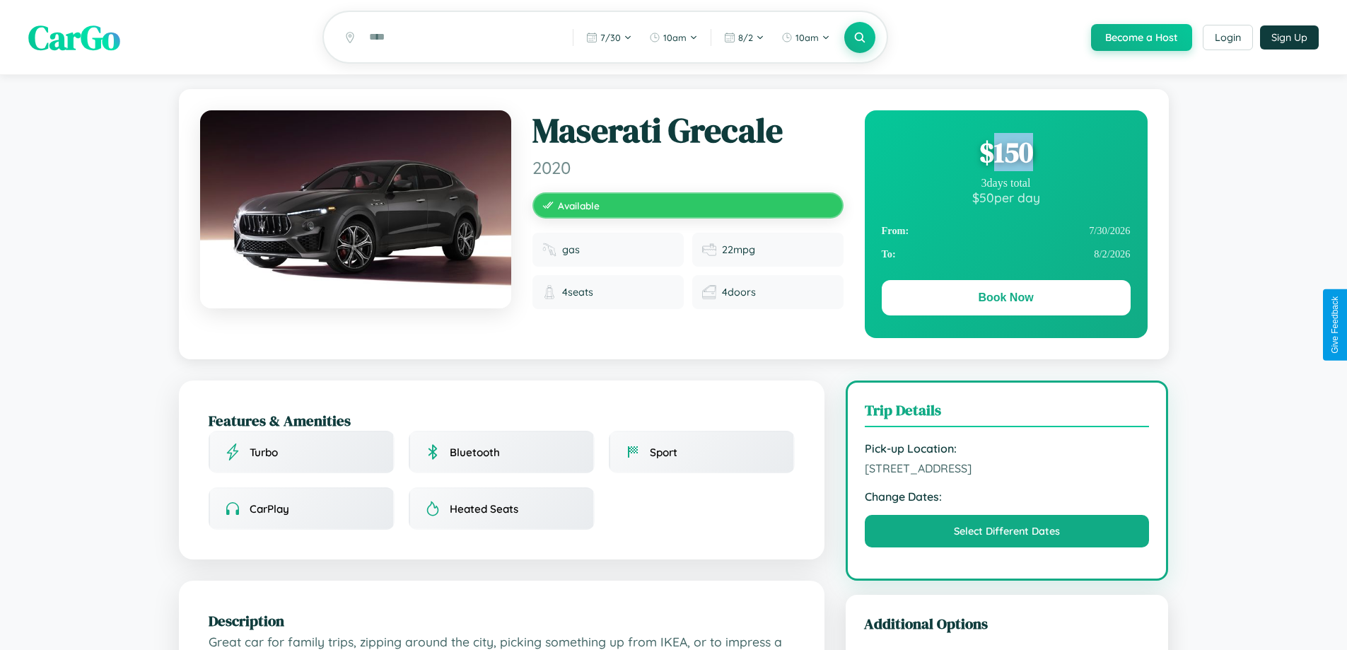
click at [1005, 154] on div "$ 150" at bounding box center [1005, 152] width 249 height 38
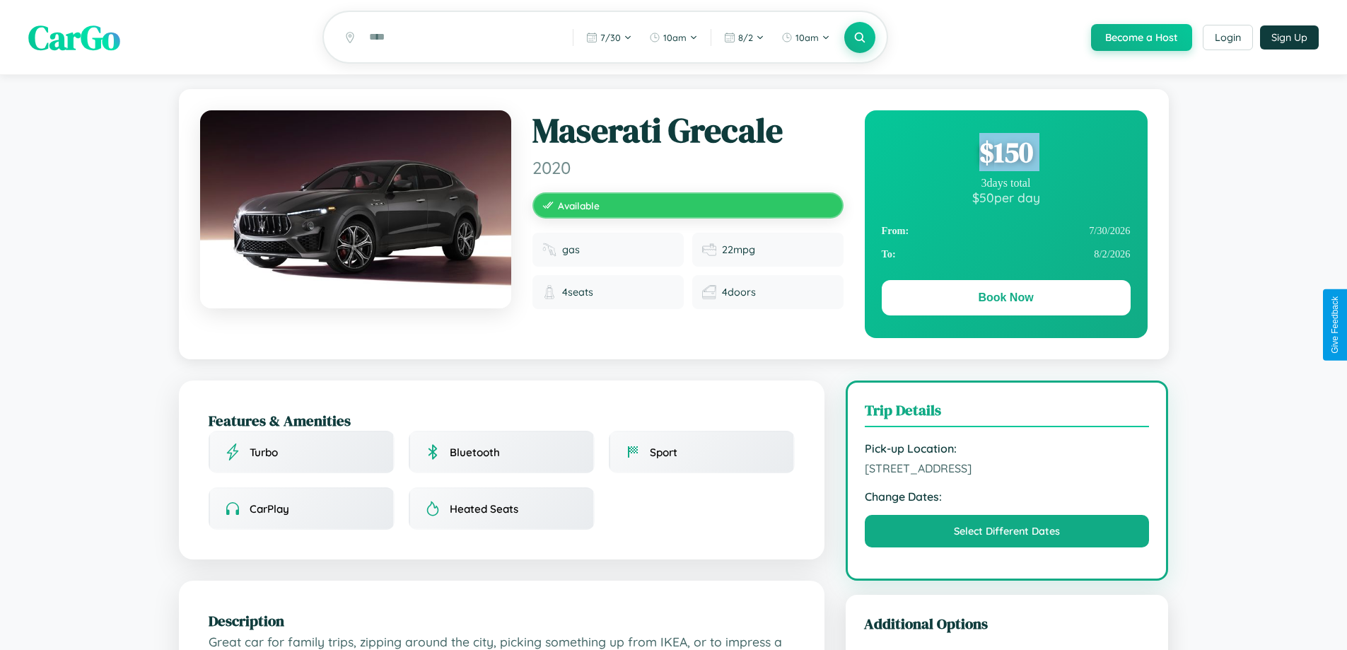
click at [1005, 154] on div "$ 150" at bounding box center [1005, 152] width 249 height 38
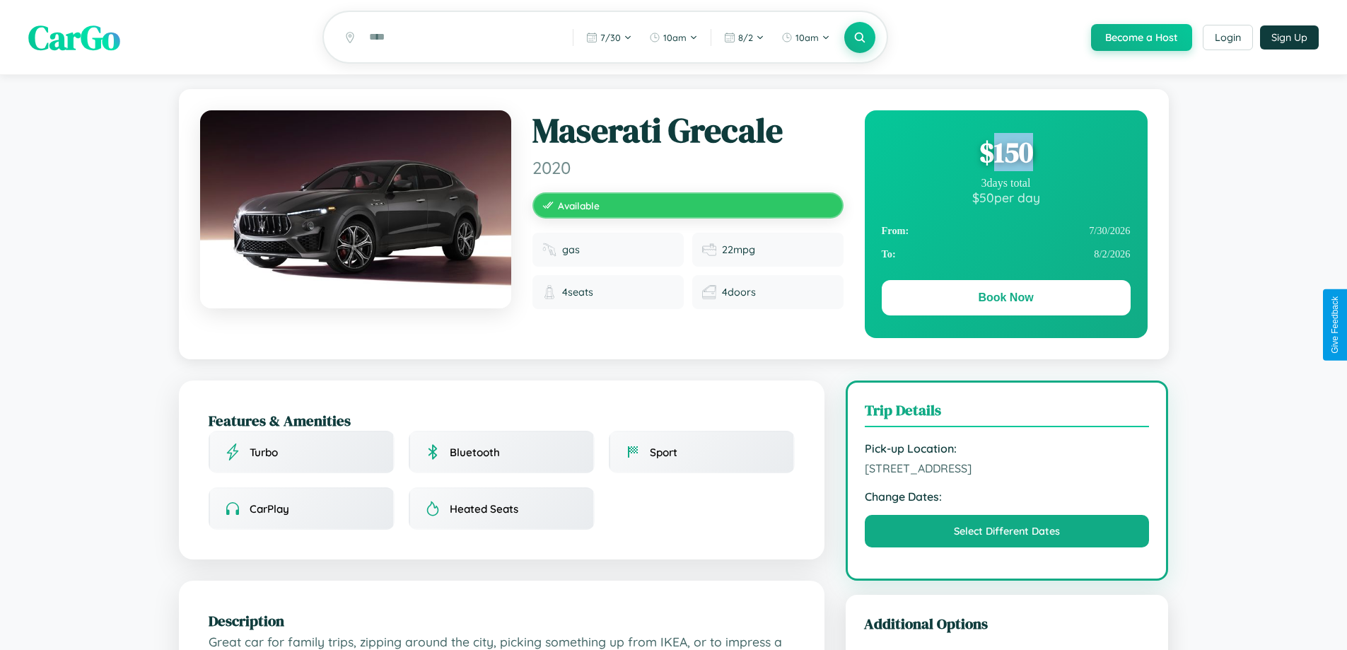
click at [1005, 154] on div "$ 150" at bounding box center [1005, 152] width 249 height 38
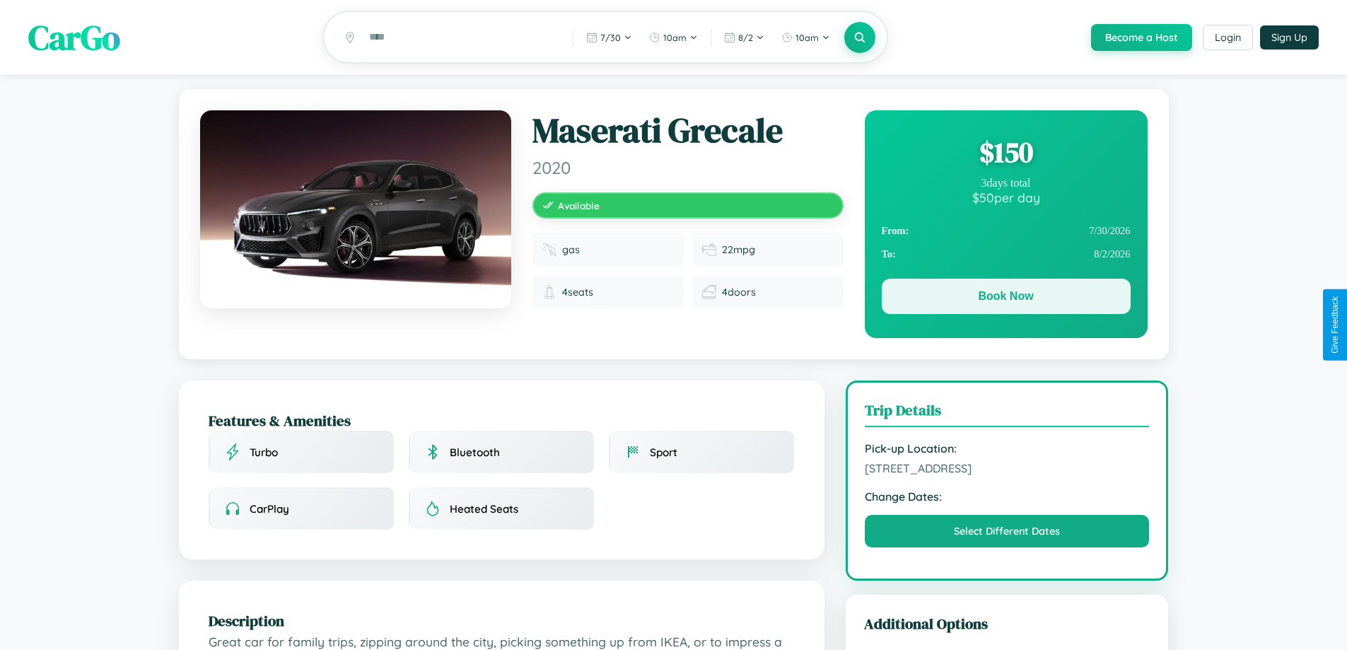
click at [1005, 298] on button "Book Now" at bounding box center [1005, 296] width 249 height 35
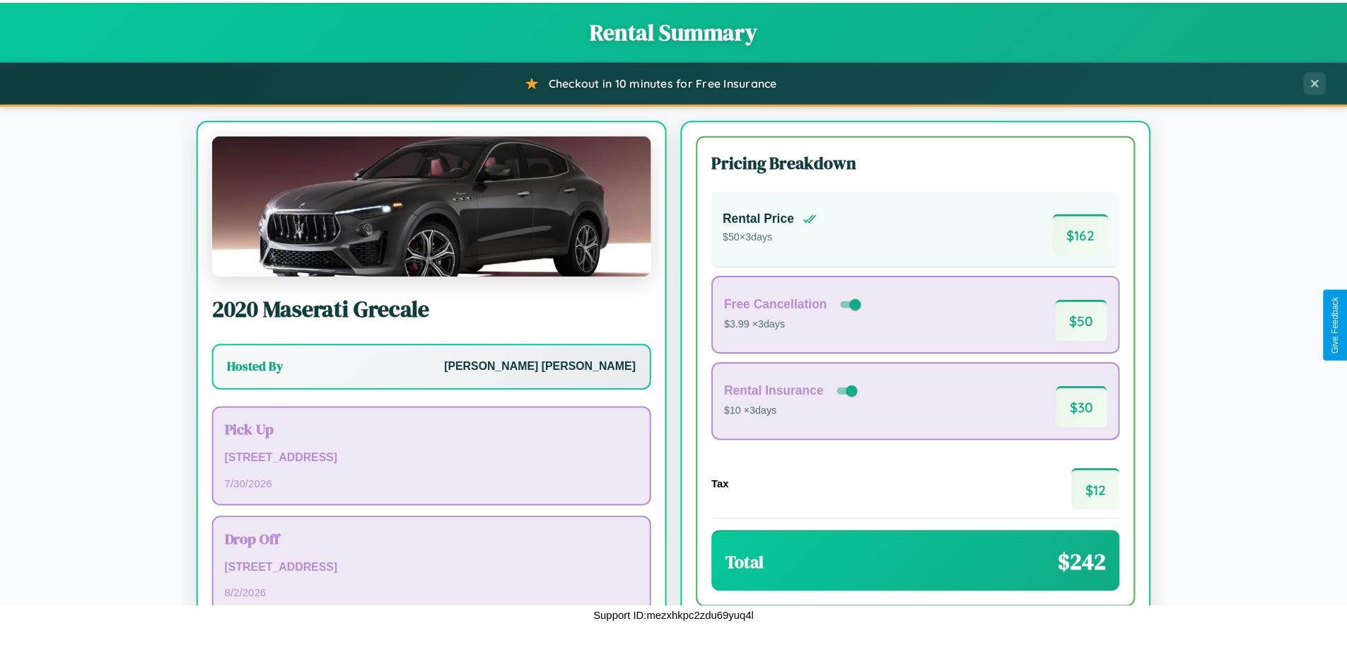
scroll to position [97, 0]
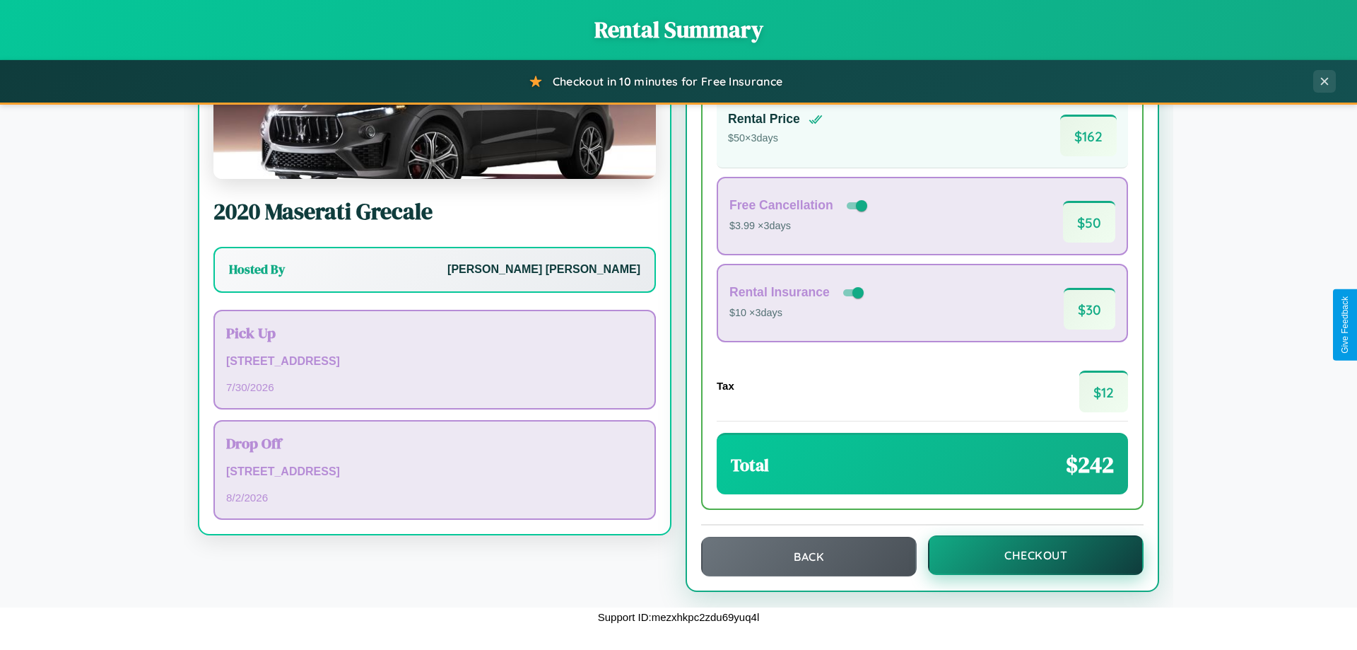
click at [1026, 555] on button "Checkout" at bounding box center [1036, 555] width 216 height 40
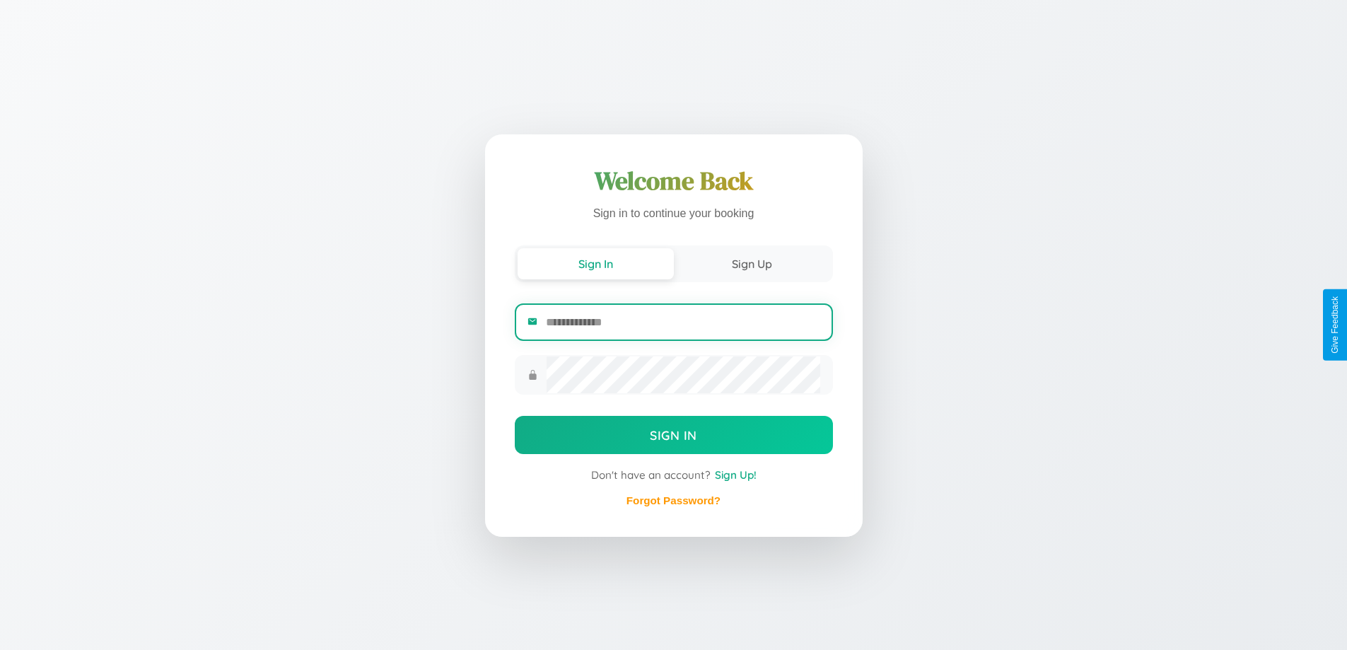
click at [682, 322] on input "email" at bounding box center [683, 322] width 274 height 35
type input "**********"
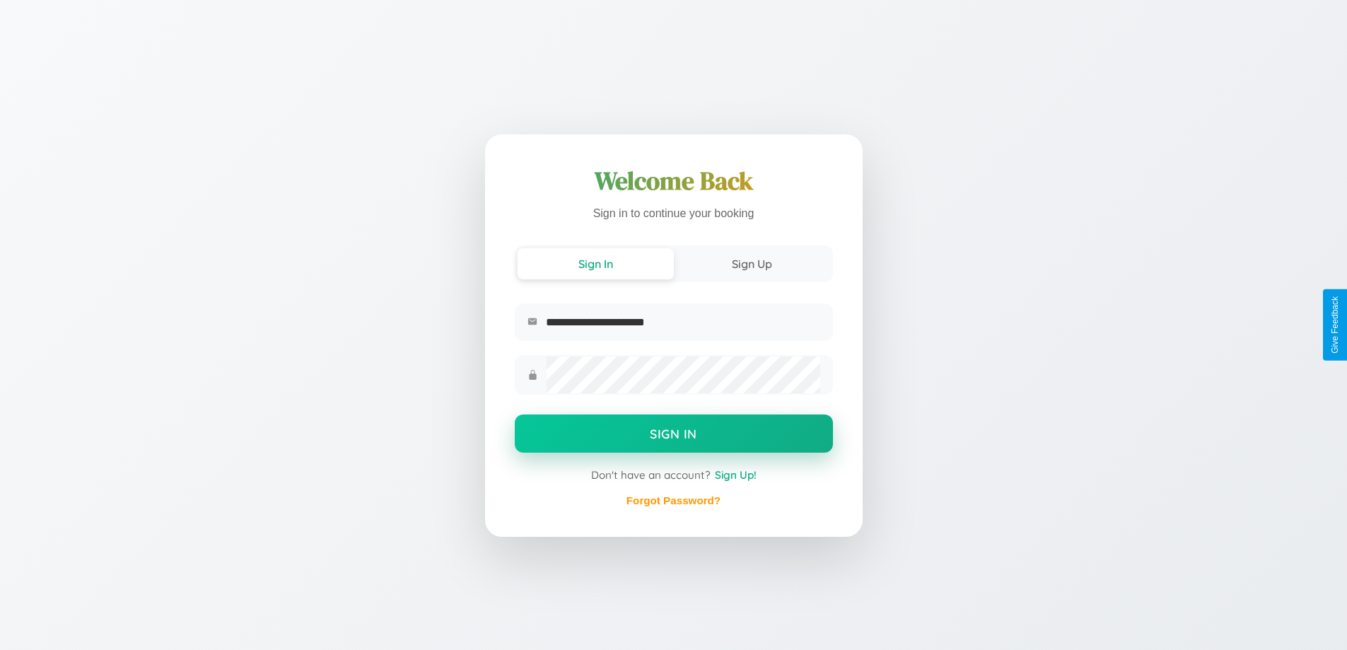
click at [673, 435] on button "Sign In" at bounding box center [674, 433] width 318 height 38
